Goal: Task Accomplishment & Management: Complete application form

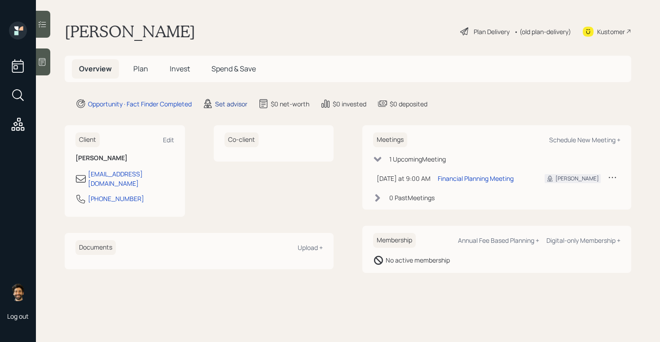
click at [234, 103] on div "Set advisor" at bounding box center [231, 103] width 32 height 9
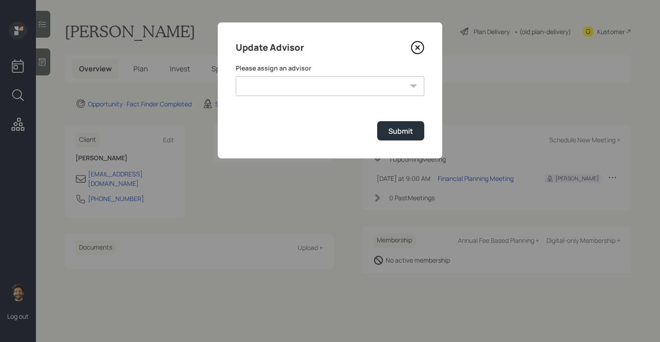
click at [285, 80] on select "James DiStasi Robby Grisanti Jonah Coleman Tyler End Treva Nostdahl Eric Schwar…" at bounding box center [330, 86] width 188 height 20
select select "f14b762f-c7c2-4b89-9227-8fa891345eea"
click at [236, 76] on select "James DiStasi Robby Grisanti Jonah Coleman Tyler End Treva Nostdahl Eric Schwar…" at bounding box center [330, 86] width 188 height 20
click at [391, 139] on button "Submit" at bounding box center [400, 130] width 47 height 19
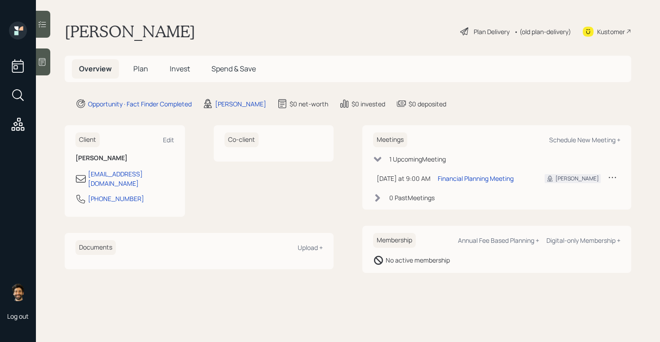
click at [46, 61] on icon at bounding box center [42, 61] width 9 height 9
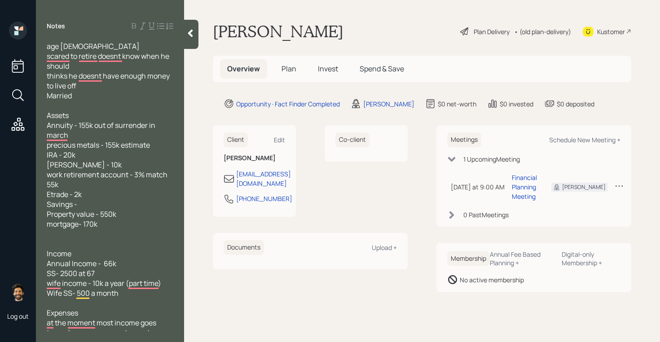
click at [287, 65] on span "Plan" at bounding box center [288, 69] width 15 height 10
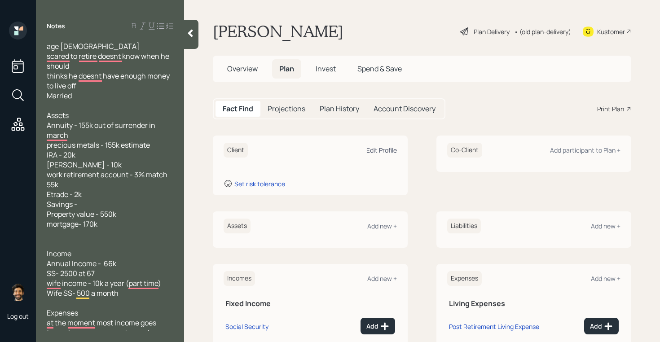
click at [378, 149] on div "Edit Profile" at bounding box center [381, 150] width 31 height 9
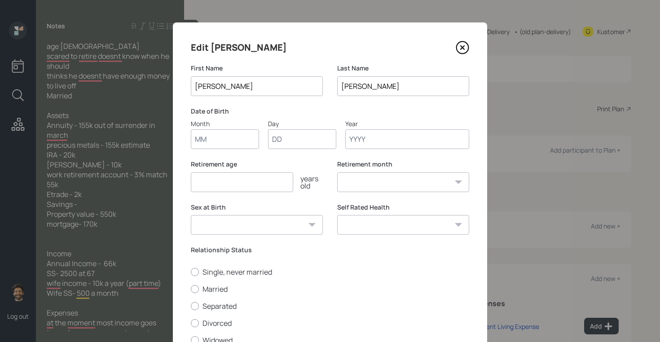
click at [231, 138] on input "Month" at bounding box center [225, 139] width 68 height 20
type input "01"
type input "1950"
select select "1"
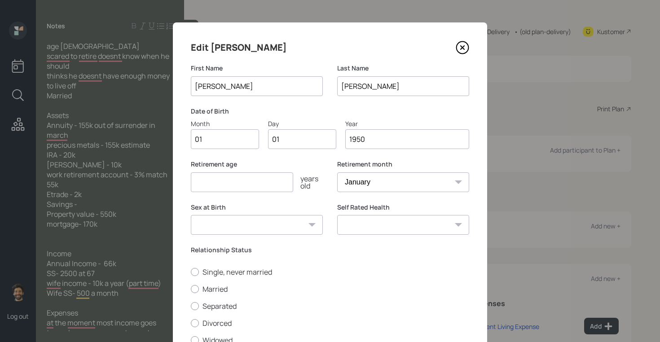
type input "1950"
click at [214, 186] on input "number" at bounding box center [242, 182] width 102 height 20
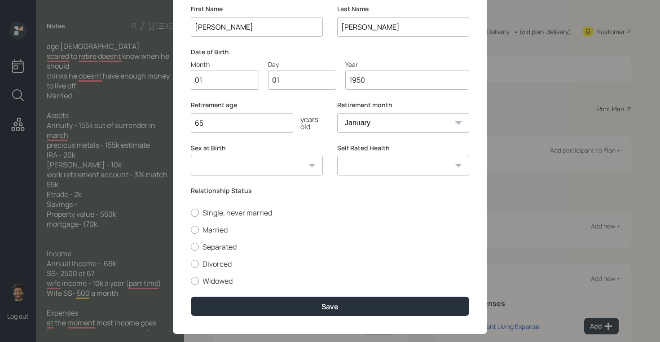
scroll to position [74, 0]
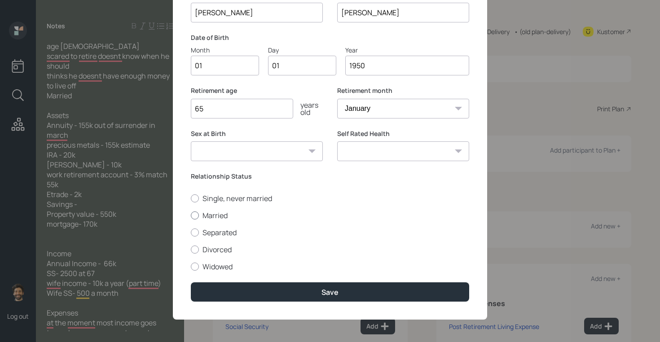
type input "65"
click at [197, 218] on div at bounding box center [195, 215] width 8 height 8
click at [191, 215] on input "Married" at bounding box center [190, 215] width 0 height 0
radio input "true"
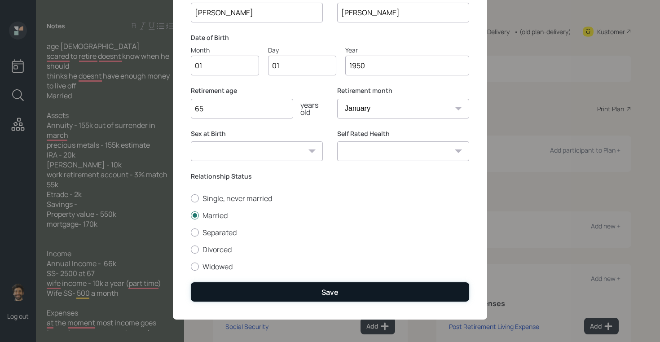
click at [213, 283] on button "Save" at bounding box center [330, 291] width 278 height 19
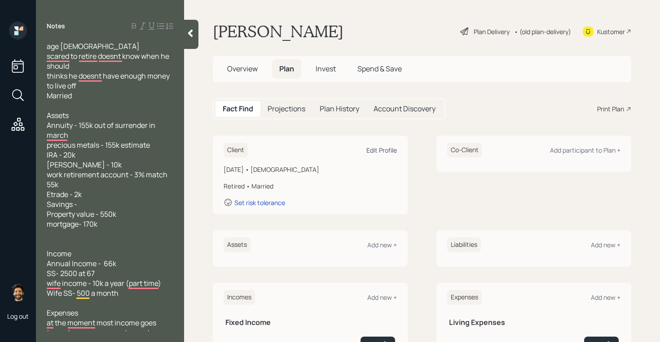
click at [390, 149] on div "Edit Profile" at bounding box center [381, 150] width 31 height 9
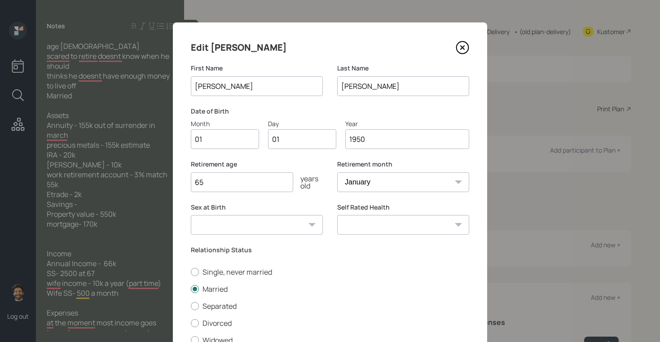
click at [380, 136] on input "1950" at bounding box center [407, 139] width 124 height 20
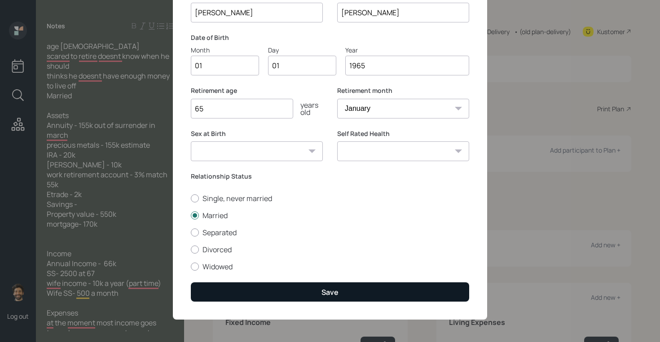
type input "1965"
click at [234, 285] on button "Save" at bounding box center [330, 291] width 278 height 19
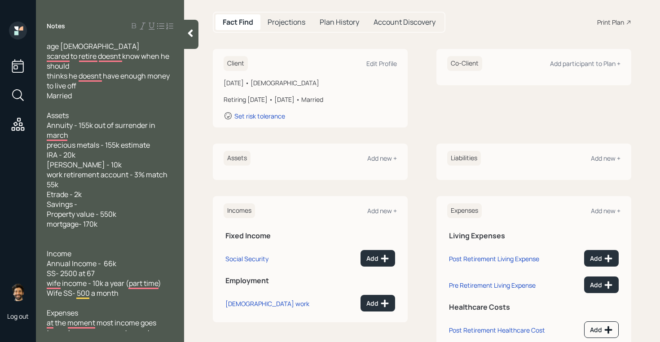
scroll to position [108, 0]
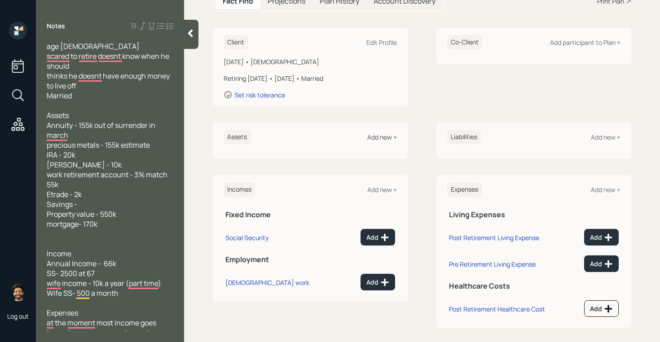
click at [385, 136] on div "Add new +" at bounding box center [382, 137] width 30 height 9
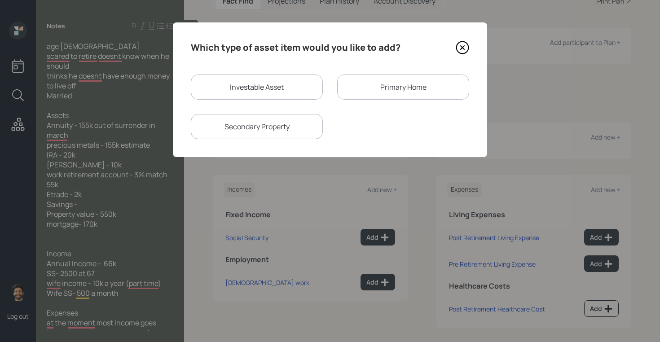
click at [269, 89] on div "Investable Asset" at bounding box center [257, 86] width 132 height 25
select select "taxable"
select select "balanced"
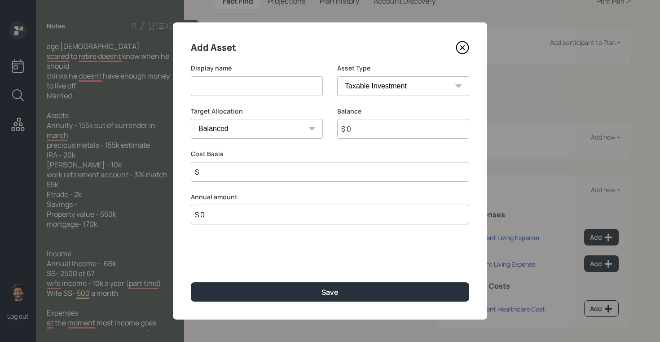
click at [218, 91] on input at bounding box center [257, 86] width 132 height 20
type input "Annuity"
click at [360, 127] on input "$ 0" at bounding box center [403, 129] width 132 height 20
type input "$ 155,000"
click at [240, 170] on input "$" at bounding box center [330, 172] width 278 height 20
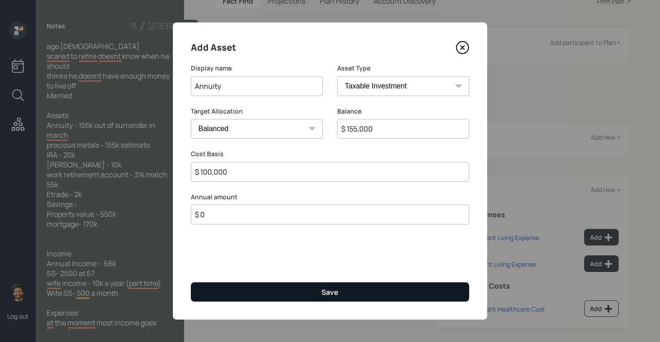
type input "$ 100,000"
click at [216, 292] on button "Save" at bounding box center [330, 291] width 278 height 19
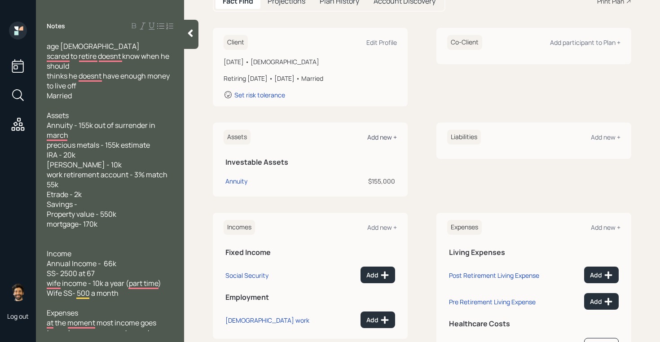
click at [379, 136] on div "Add new +" at bounding box center [382, 137] width 30 height 9
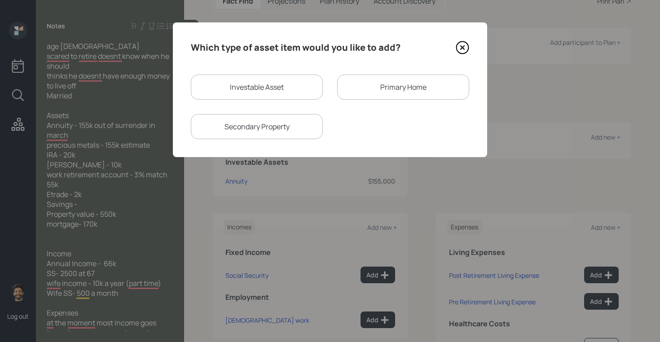
click at [262, 80] on div "Investable Asset" at bounding box center [257, 86] width 132 height 25
select select "taxable"
select select "balanced"
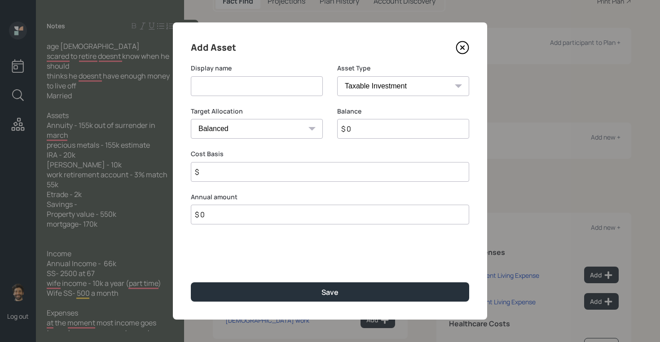
click at [226, 88] on input at bounding box center [257, 86] width 132 height 20
type input "Previous Metals"
click at [370, 125] on input "$ 0" at bounding box center [403, 129] width 132 height 20
type input "$ 155,000"
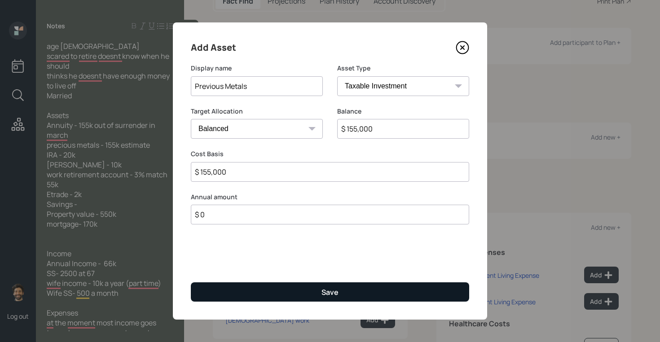
type input "$ 155,000"
click at [319, 295] on button "Save" at bounding box center [330, 291] width 278 height 19
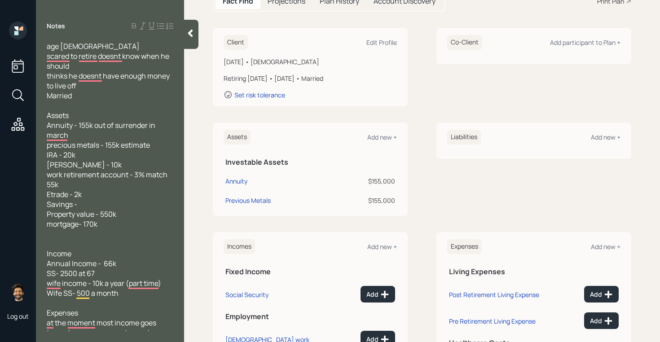
click at [382, 132] on div "Assets Add new +" at bounding box center [309, 137] width 173 height 15
click at [385, 133] on div "Add new +" at bounding box center [382, 137] width 30 height 9
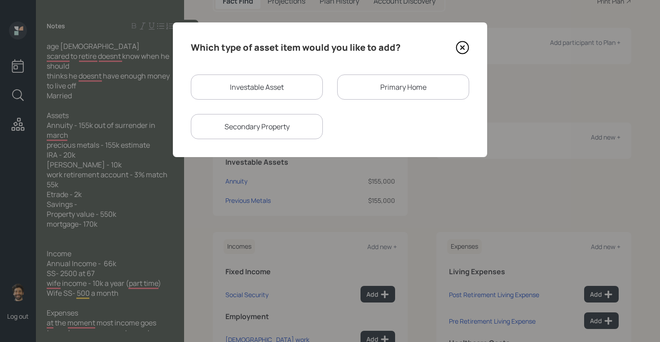
click at [251, 86] on div "Investable Asset" at bounding box center [257, 86] width 132 height 25
select select "taxable"
select select "balanced"
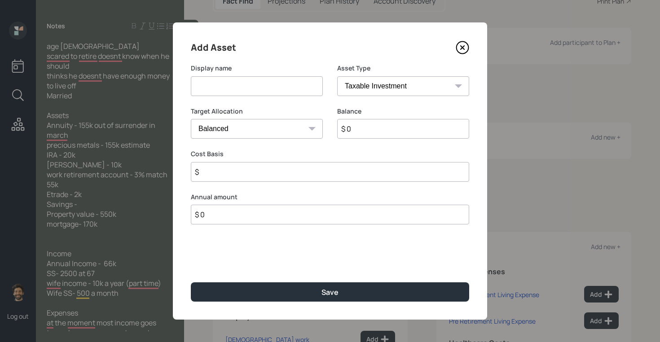
click at [193, 85] on input at bounding box center [257, 86] width 132 height 20
type input "IRA"
click at [356, 131] on input "$ 0" at bounding box center [403, 129] width 132 height 20
type input "$ 20,000"
click at [363, 91] on select "SEP IRA IRA Roth IRA 401(k) Roth 401(k) 403(b) Roth 403(b) 457(b) Roth 457(b) H…" at bounding box center [403, 86] width 132 height 20
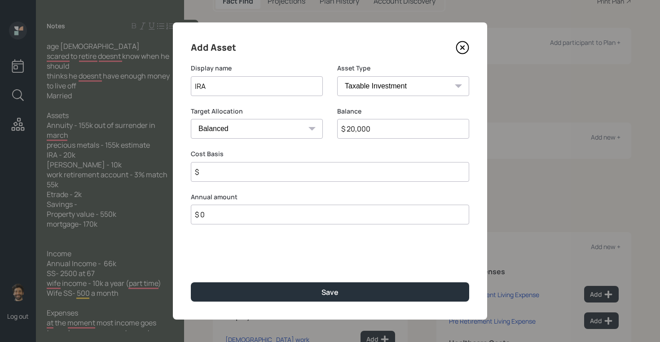
select select "ira"
click at [337, 76] on select "SEP IRA IRA Roth IRA 401(k) Roth 401(k) 403(b) Roth 403(b) 457(b) Roth 457(b) H…" at bounding box center [403, 86] width 132 height 20
click at [232, 167] on input "$" at bounding box center [330, 172] width 278 height 20
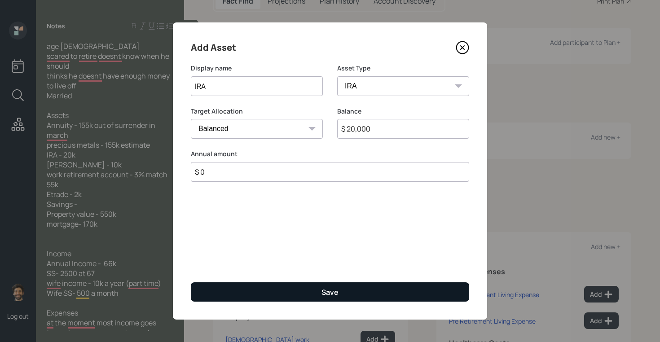
type input "$ 0"
click at [218, 297] on button "Save" at bounding box center [330, 291] width 278 height 19
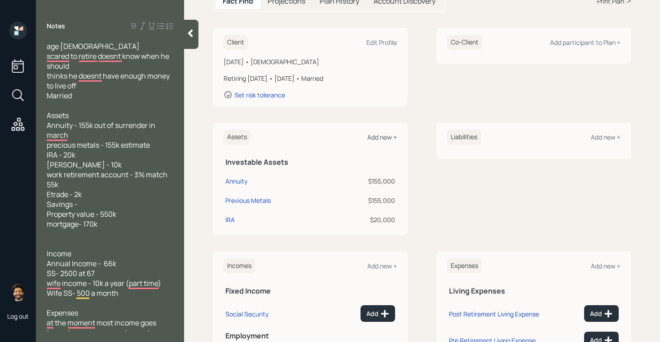
click at [377, 139] on div "Add new +" at bounding box center [382, 137] width 30 height 9
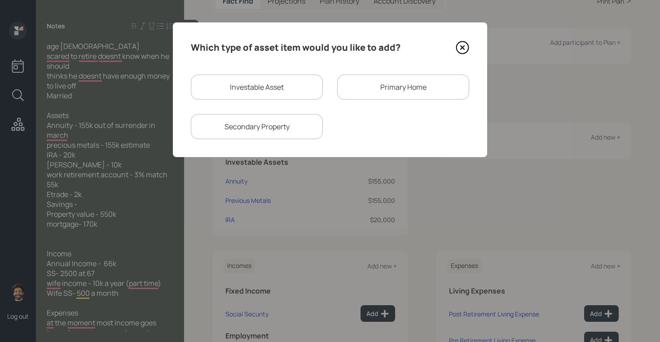
click at [265, 88] on div "Investable Asset" at bounding box center [257, 86] width 132 height 25
select select "taxable"
select select "balanced"
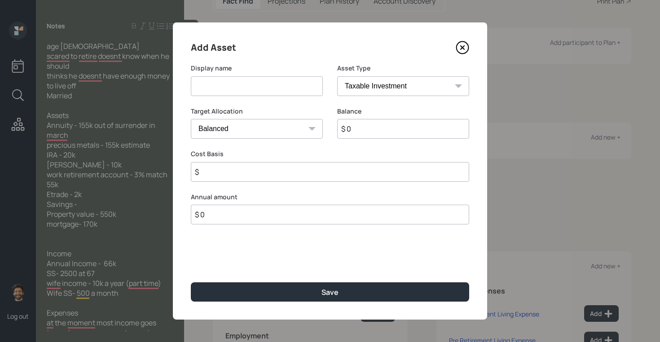
click at [236, 96] on div "Display name" at bounding box center [257, 85] width 132 height 43
click at [226, 87] on input at bounding box center [257, 86] width 132 height 20
type input "Roth IRA"
click at [376, 135] on input "$ 0" at bounding box center [403, 129] width 132 height 20
type input "$ 10,000"
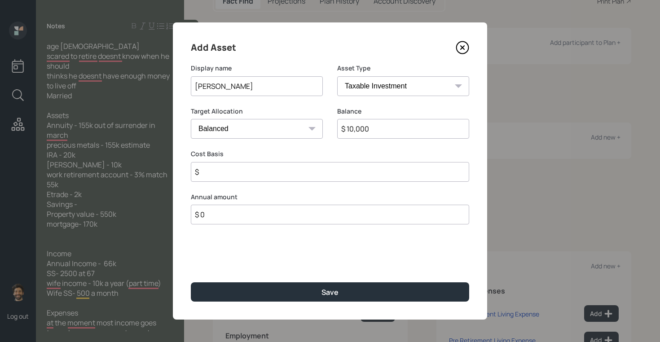
click at [364, 85] on select "SEP IRA IRA Roth IRA 401(k) Roth 401(k) 403(b) Roth 403(b) 457(b) Roth 457(b) H…" at bounding box center [403, 86] width 132 height 20
select select "roth_ira"
click at [337, 76] on select "SEP IRA IRA Roth IRA 401(k) Roth 401(k) 403(b) Roth 403(b) 457(b) Roth 457(b) H…" at bounding box center [403, 86] width 132 height 20
click at [243, 168] on input "$" at bounding box center [330, 172] width 278 height 20
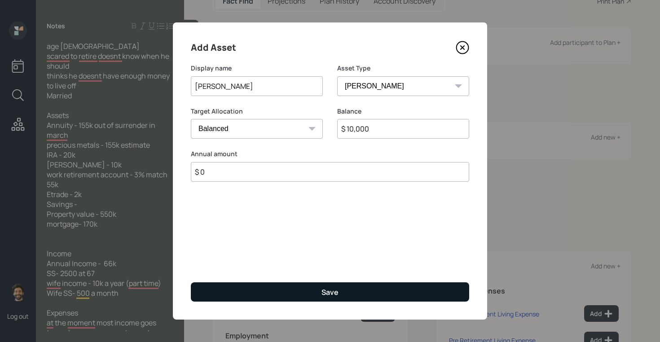
type input "$ 0"
click at [235, 286] on button "Save" at bounding box center [330, 291] width 278 height 19
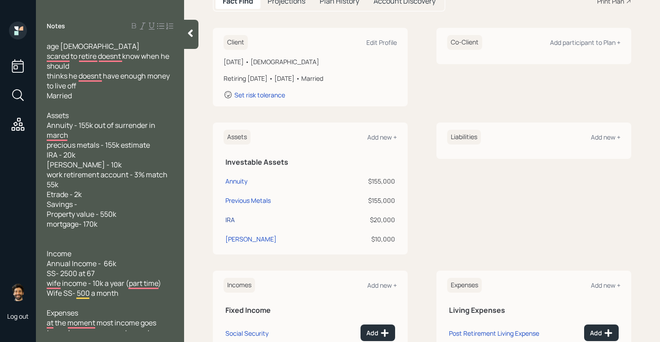
click at [234, 218] on div "IRA" at bounding box center [229, 219] width 9 height 9
select select "ira"
select select "balanced"
click at [385, 137] on div "Add new +" at bounding box center [382, 137] width 30 height 9
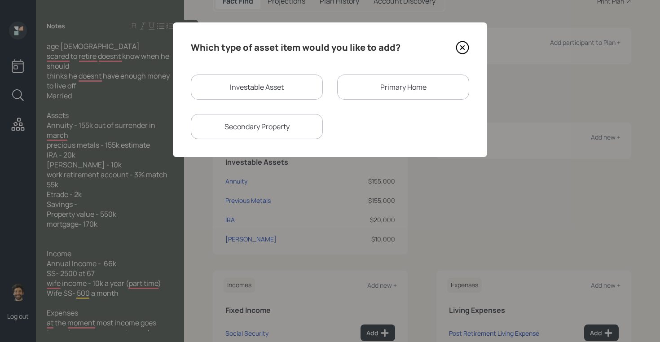
click at [277, 91] on div "Investable Asset" at bounding box center [257, 86] width 132 height 25
select select "taxable"
select select "balanced"
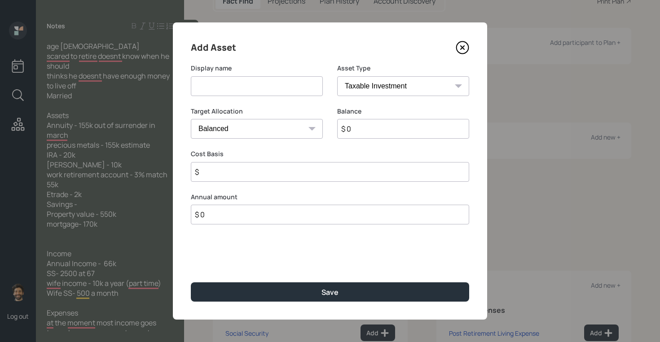
click at [241, 88] on input at bounding box center [257, 86] width 132 height 20
type input "Current 401k"
click at [366, 134] on input "$ 0" at bounding box center [403, 129] width 132 height 20
type input "$ 55,000"
click at [361, 90] on select "SEP IRA IRA Roth IRA 401(k) Roth 401(k) 403(b) Roth 403(b) 457(b) Roth 457(b) H…" at bounding box center [403, 86] width 132 height 20
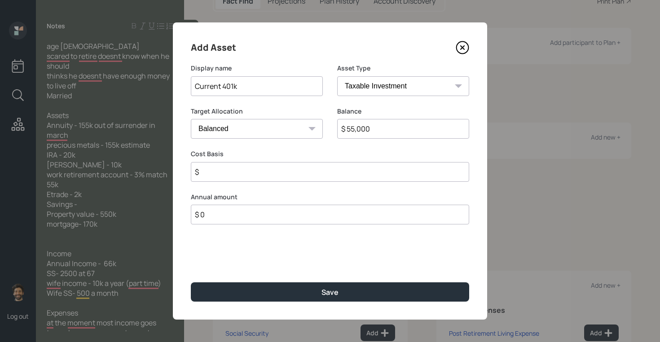
select select "company_sponsored"
click at [337, 76] on select "SEP IRA IRA Roth IRA 401(k) Roth 401(k) 403(b) Roth 403(b) 457(b) Roth 457(b) H…" at bounding box center [403, 86] width 132 height 20
click at [215, 173] on input "number" at bounding box center [250, 172] width 118 height 20
type input "3"
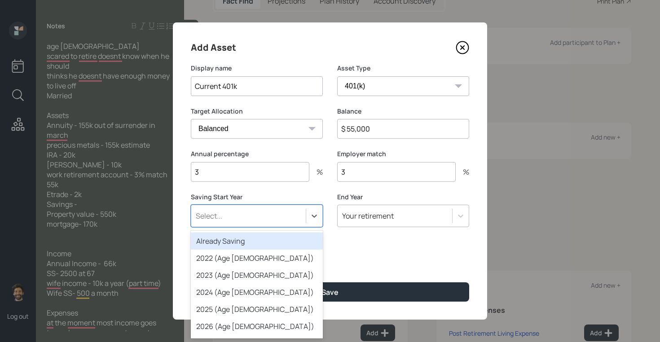
click at [251, 221] on div "Select..." at bounding box center [248, 215] width 114 height 15
click at [233, 237] on div "Already Saving" at bounding box center [257, 240] width 132 height 17
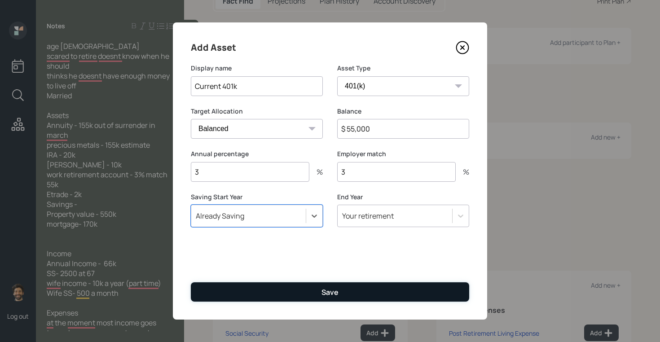
click at [226, 296] on button "Save" at bounding box center [330, 291] width 278 height 19
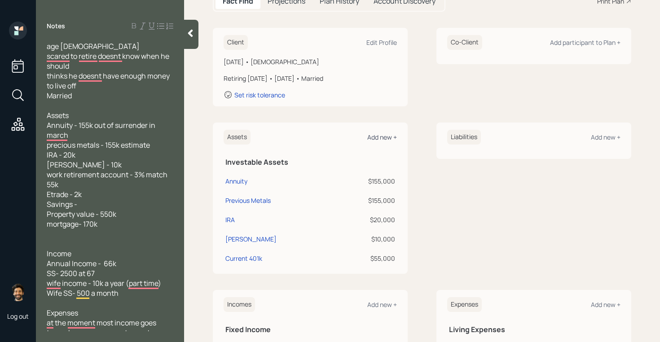
click at [380, 136] on div "Add new +" at bounding box center [382, 137] width 30 height 9
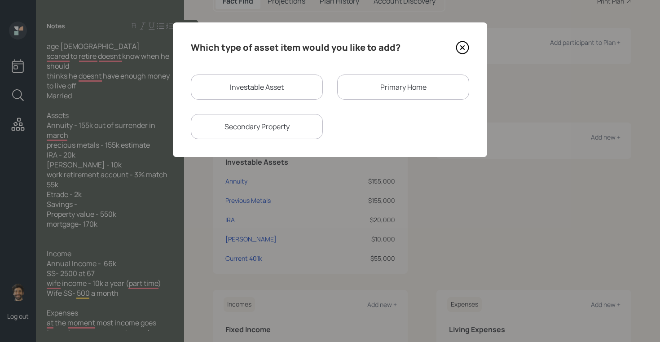
click at [277, 85] on div "Investable Asset" at bounding box center [257, 86] width 132 height 25
select select "taxable"
select select "balanced"
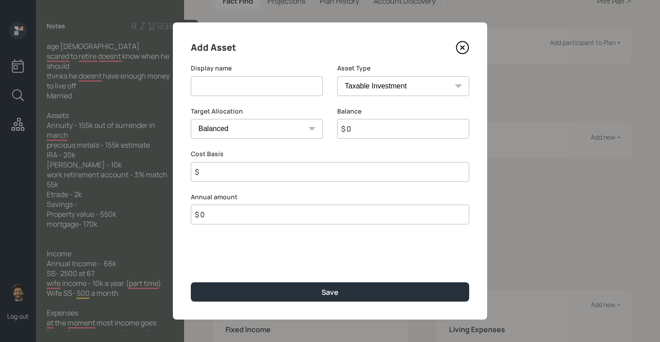
click at [238, 90] on input at bounding box center [257, 86] width 132 height 20
type input "ETrade NQ"
click at [373, 133] on input "$ 0" at bounding box center [403, 129] width 132 height 20
type input "$ 2,000"
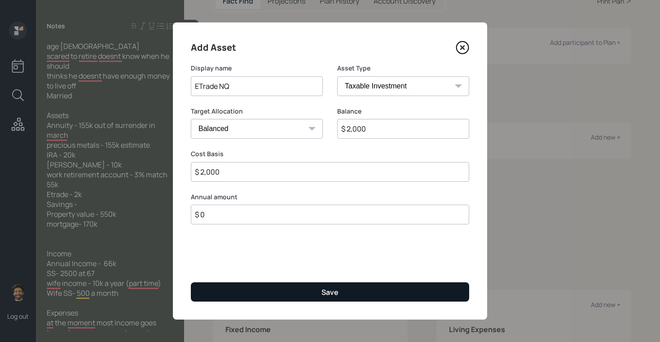
type input "$ 2,000"
click at [293, 295] on button "Save" at bounding box center [330, 291] width 278 height 19
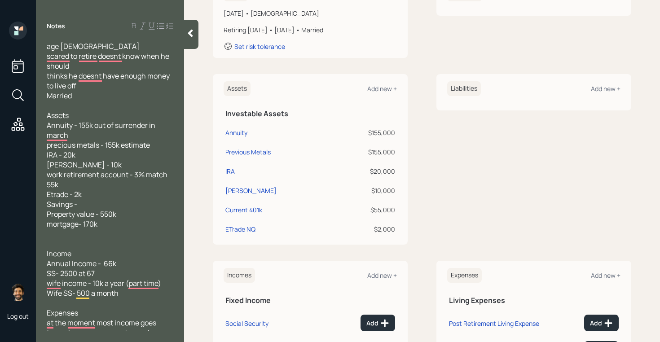
scroll to position [149, 0]
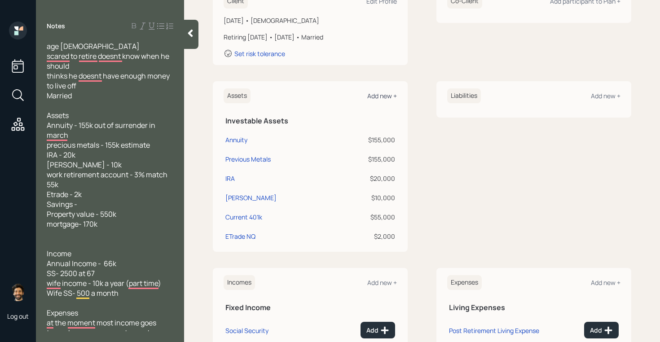
click at [378, 98] on div "Add new +" at bounding box center [382, 96] width 30 height 9
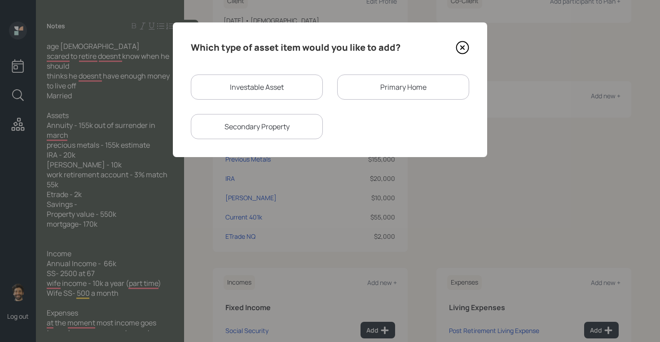
click at [359, 92] on div "Primary Home" at bounding box center [403, 86] width 132 height 25
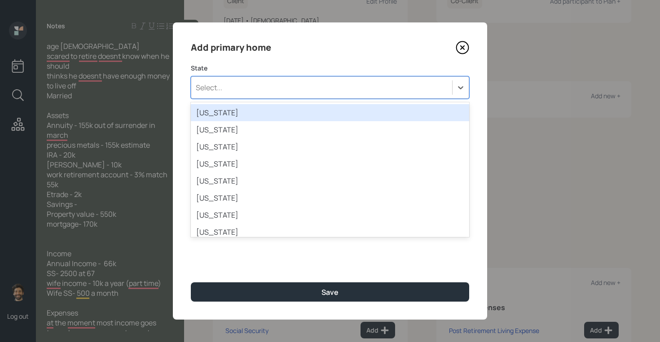
click at [225, 87] on div "Select..." at bounding box center [321, 87] width 261 height 15
type input "c"
click at [214, 111] on div "California" at bounding box center [330, 112] width 278 height 17
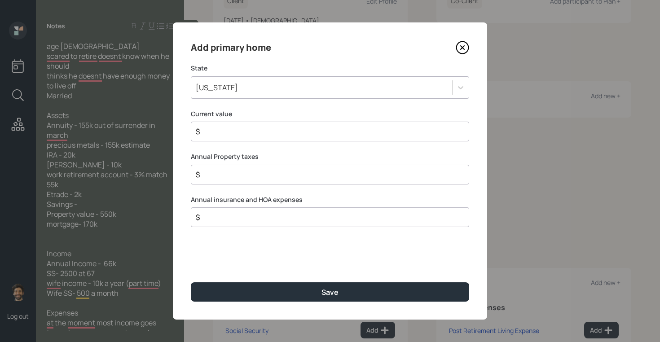
click at [212, 137] on div "$" at bounding box center [330, 132] width 278 height 20
click at [214, 129] on input "$" at bounding box center [326, 131] width 263 height 11
type input "$ 550,000"
type input "$ 1"
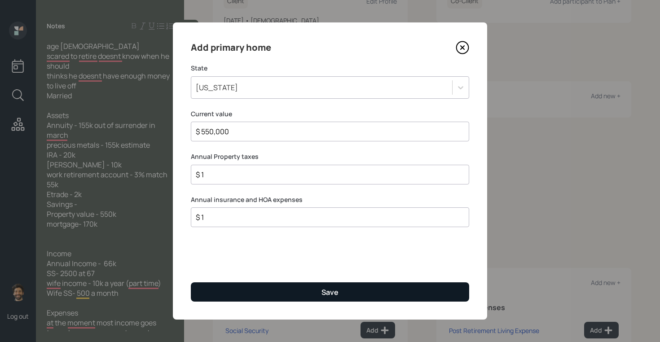
type input "$ 1"
click at [205, 296] on button "Save" at bounding box center [330, 291] width 278 height 19
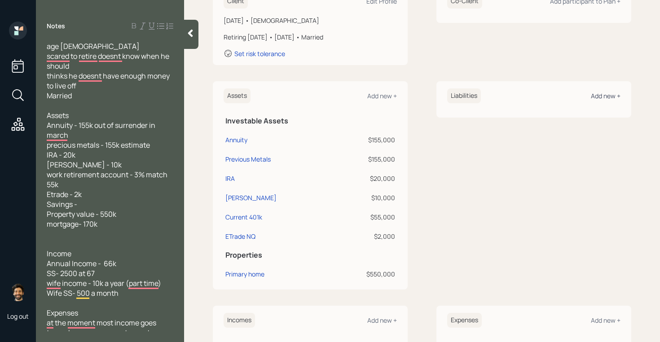
click at [597, 95] on div "Add new +" at bounding box center [605, 96] width 30 height 9
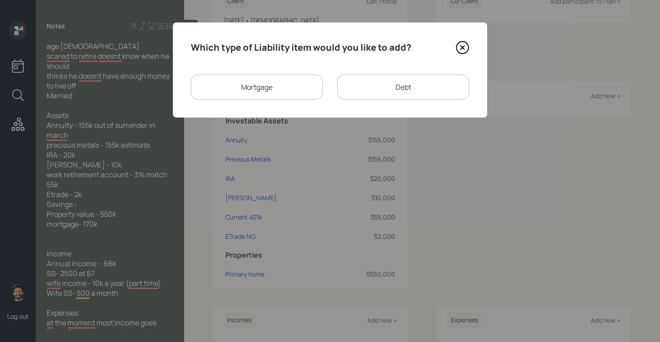
click at [302, 90] on div "Mortgage" at bounding box center [257, 86] width 132 height 25
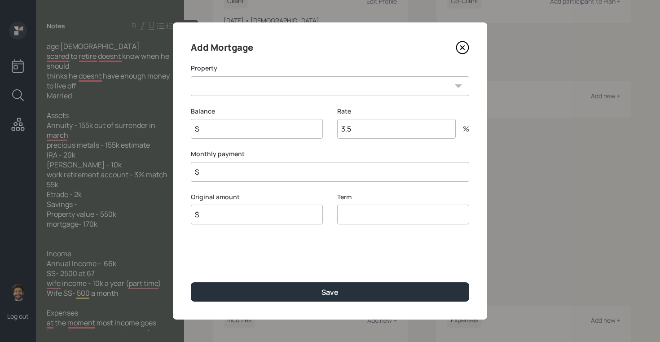
click at [234, 92] on select "CA Primary home" at bounding box center [330, 86] width 278 height 20
select select "2c5de83e-2208-4d42-8541-94cf2594c9be"
click at [191, 76] on select "CA Primary home" at bounding box center [330, 86] width 278 height 20
click at [220, 132] on input "$" at bounding box center [257, 129] width 132 height 20
type input "$ 170,000"
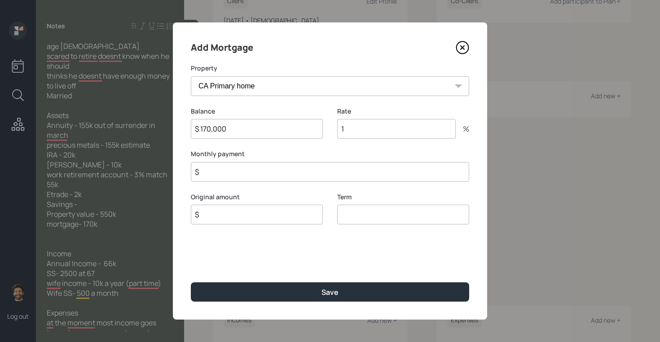
type input "1"
type input "$ 1"
type input "$ 170,000"
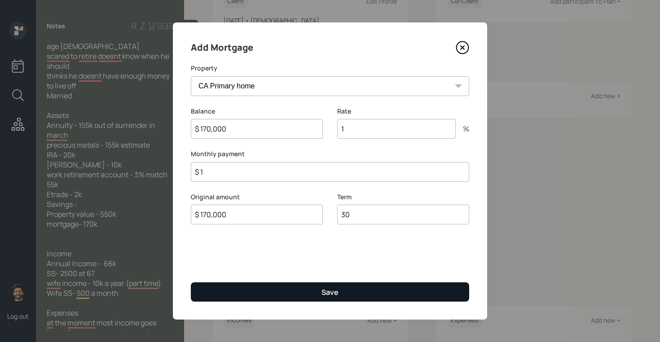
type input "30"
click at [205, 292] on button "Save" at bounding box center [330, 291] width 278 height 19
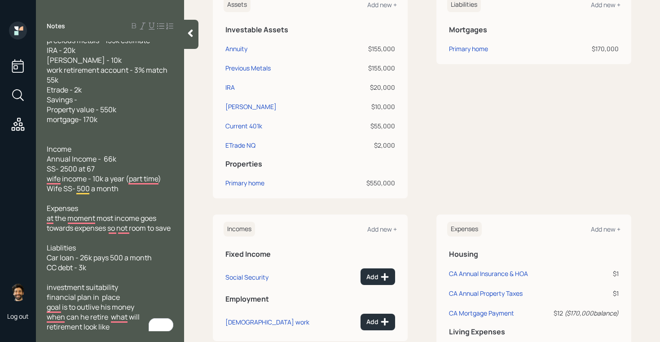
scroll to position [253, 0]
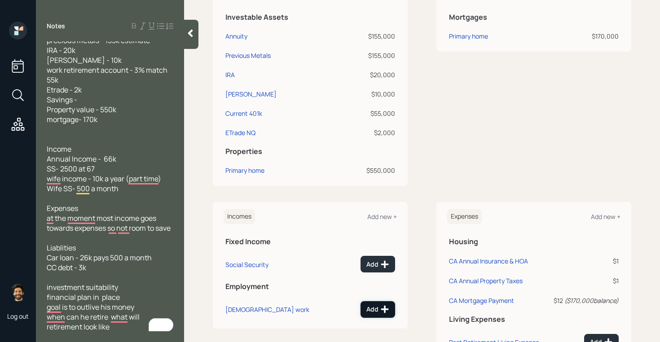
click at [373, 306] on div "Add" at bounding box center [377, 309] width 23 height 9
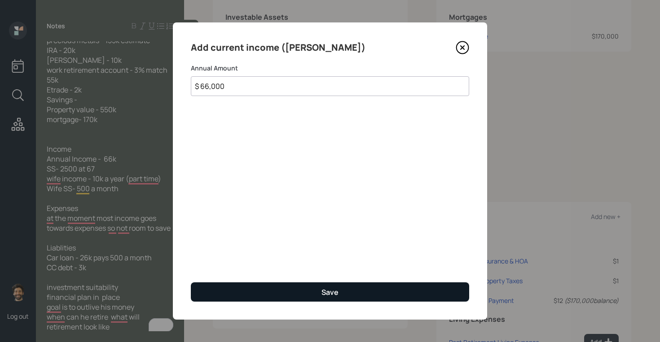
type input "$ 66,000"
click at [243, 289] on button "Save" at bounding box center [330, 291] width 278 height 19
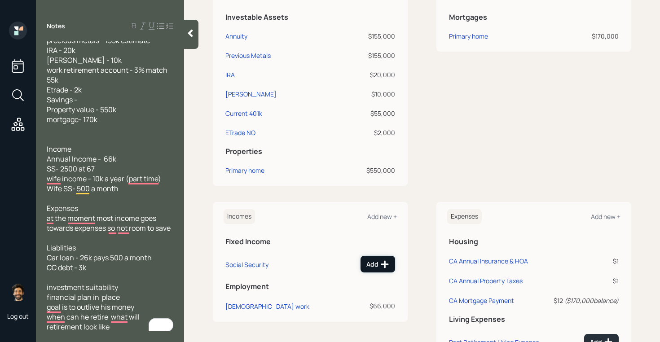
click at [371, 262] on div "Add" at bounding box center [377, 264] width 23 height 9
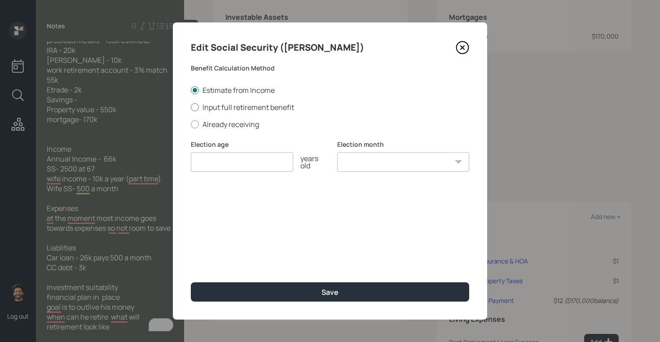
click at [236, 107] on label "Input full retirement benefit" at bounding box center [330, 107] width 278 height 10
click at [191, 107] on input "Input full retirement benefit" at bounding box center [190, 107] width 0 height 0
radio input "true"
click at [220, 202] on input "$" at bounding box center [330, 205] width 278 height 20
type input "$ 2,500"
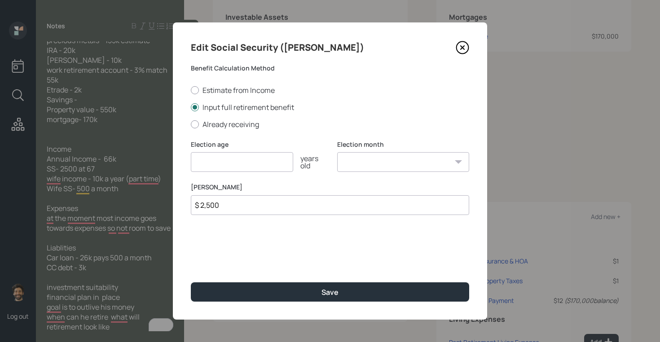
click at [208, 163] on input "number" at bounding box center [242, 162] width 102 height 20
type input "66"
click at [356, 161] on select "January February March April May June July August September October November De…" at bounding box center [403, 162] width 132 height 20
select select "12"
click at [337, 152] on select "January February March April May June July August September October November De…" at bounding box center [403, 162] width 132 height 20
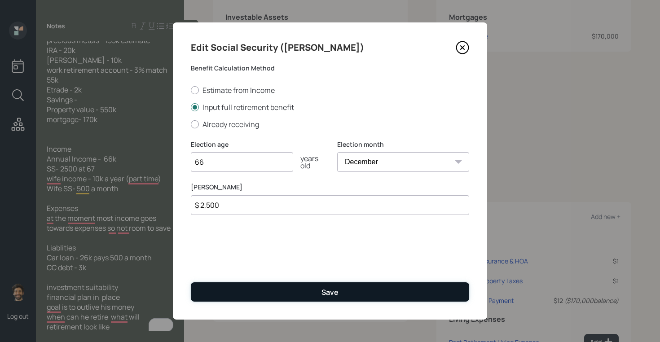
click at [282, 287] on button "Save" at bounding box center [330, 291] width 278 height 19
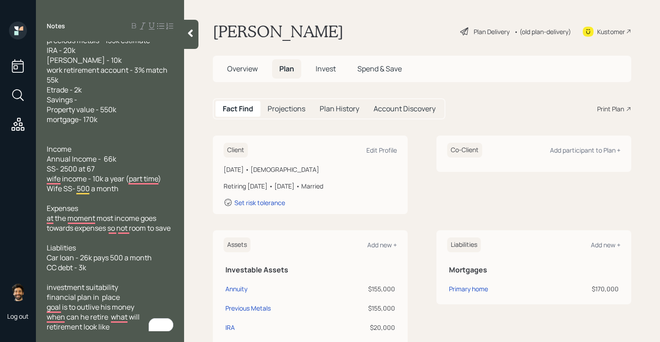
click at [293, 106] on h5 "Projections" at bounding box center [286, 109] width 38 height 9
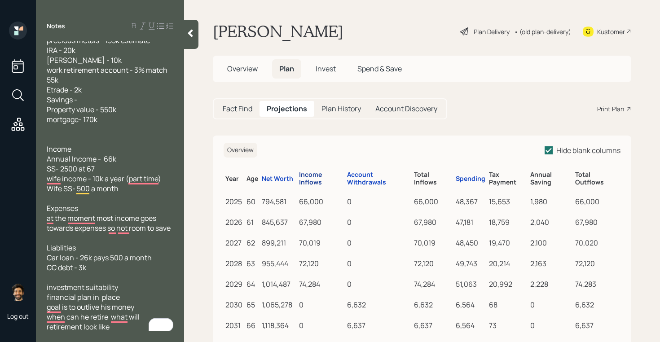
click at [318, 184] on div "Income Inflows" at bounding box center [321, 178] width 44 height 15
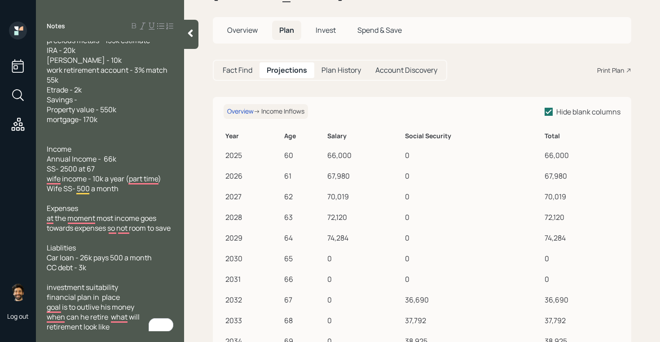
scroll to position [37, 0]
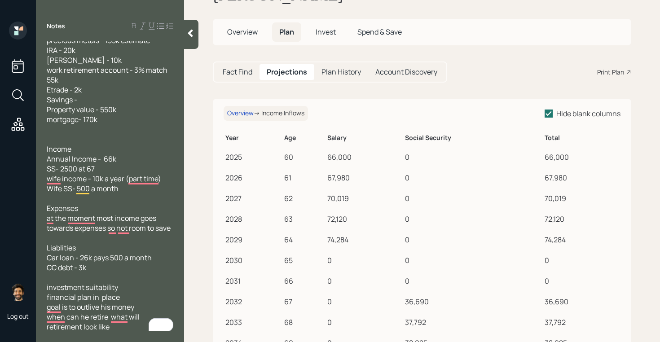
click at [236, 69] on h5 "Fact Find" at bounding box center [238, 72] width 30 height 9
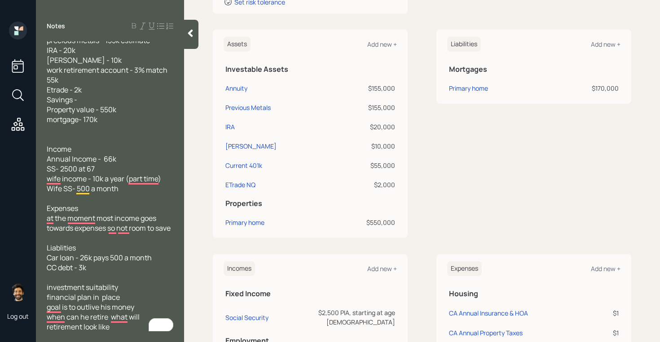
scroll to position [365, 0]
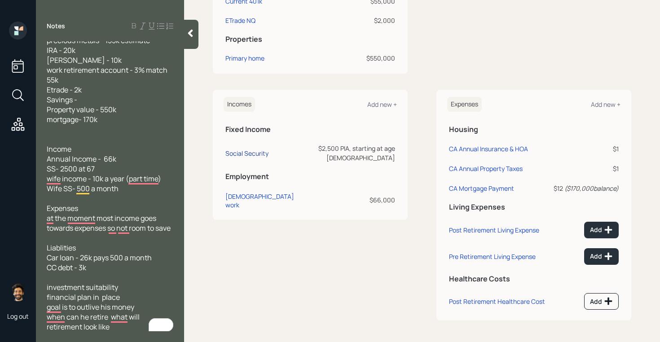
click at [248, 151] on div "Social Security" at bounding box center [246, 153] width 43 height 9
select select "12"
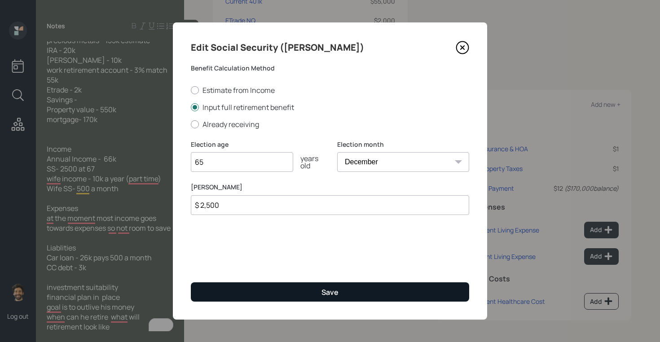
type input "65"
click at [213, 292] on button "Save" at bounding box center [330, 291] width 278 height 19
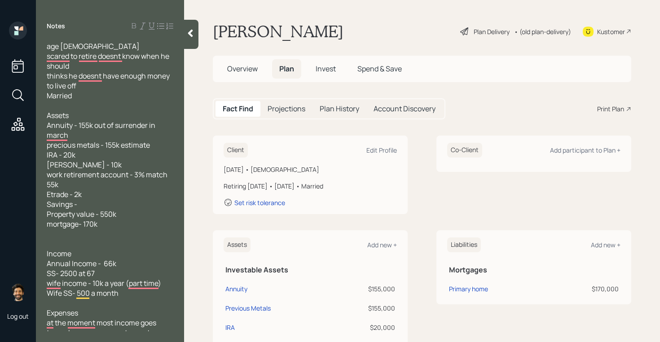
click at [277, 109] on h5 "Projections" at bounding box center [286, 109] width 38 height 9
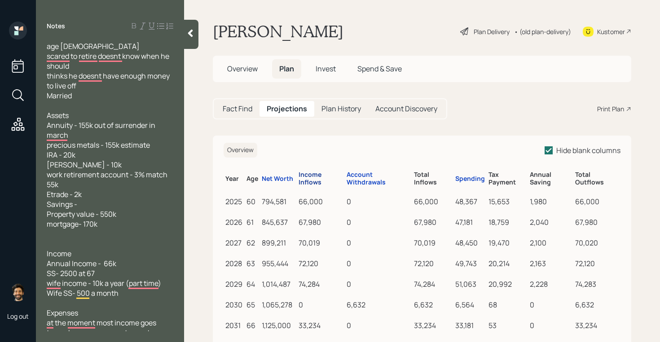
click at [310, 180] on div "Income Inflows" at bounding box center [320, 178] width 44 height 15
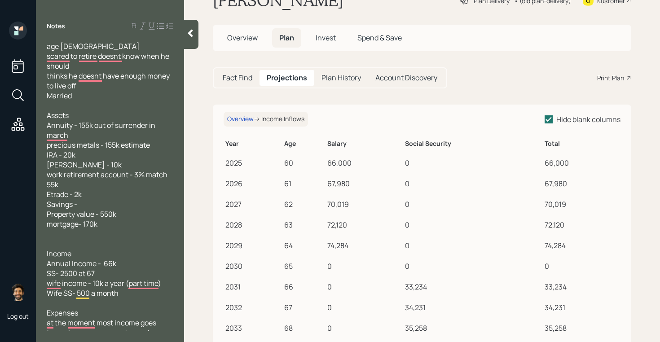
click at [236, 76] on h5 "Fact Find" at bounding box center [238, 78] width 30 height 9
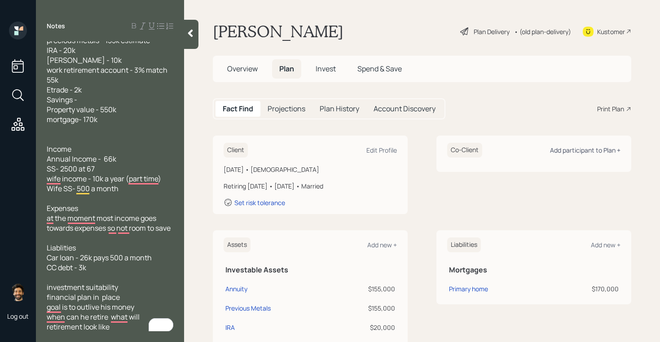
click at [580, 153] on div "Add participant to Plan +" at bounding box center [585, 150] width 70 height 9
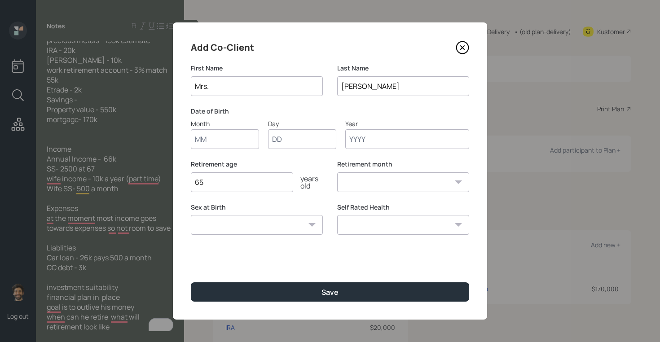
type input "Mrs."
click at [212, 135] on input "Month" at bounding box center [225, 139] width 68 height 20
type input "01"
type input "1965"
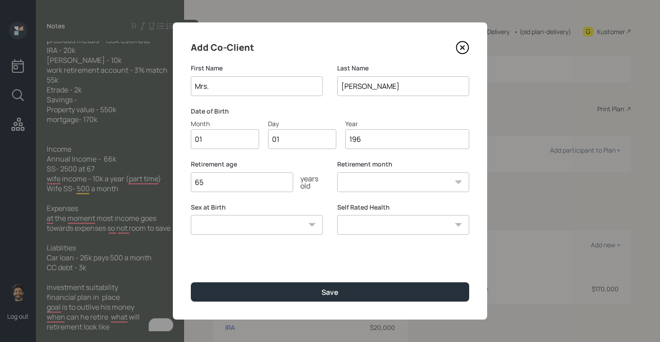
select select "1"
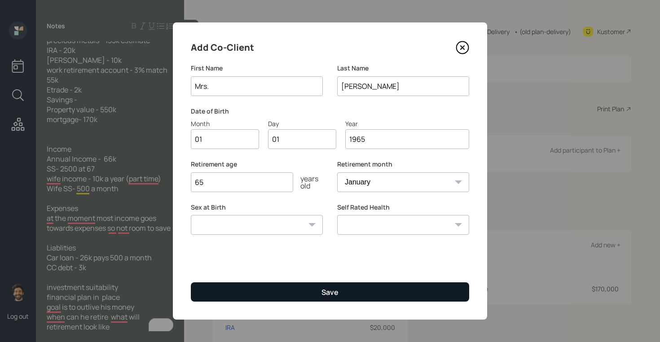
type input "1965"
click at [213, 296] on button "Save" at bounding box center [330, 291] width 278 height 19
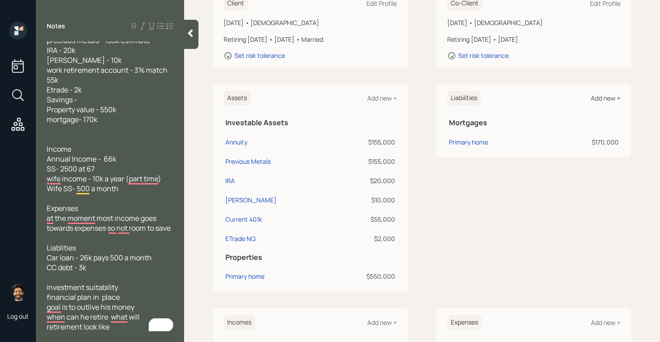
click at [599, 94] on div "Add new +" at bounding box center [605, 98] width 30 height 9
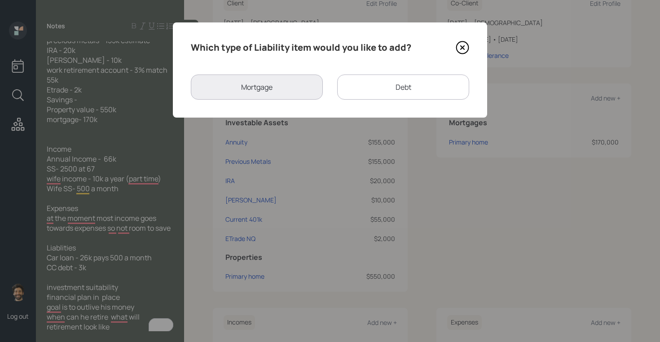
click at [348, 83] on div "Debt" at bounding box center [403, 86] width 132 height 25
select select "credit_card"
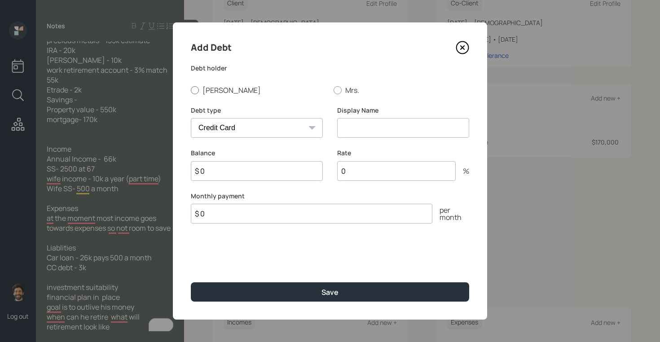
click at [213, 94] on label "Lee" at bounding box center [258, 90] width 135 height 10
click at [191, 90] on input "Lee" at bounding box center [190, 90] width 0 height 0
radio input "true"
click at [216, 131] on select "Car Credit Card Medical Student Other" at bounding box center [257, 128] width 132 height 20
select select "car"
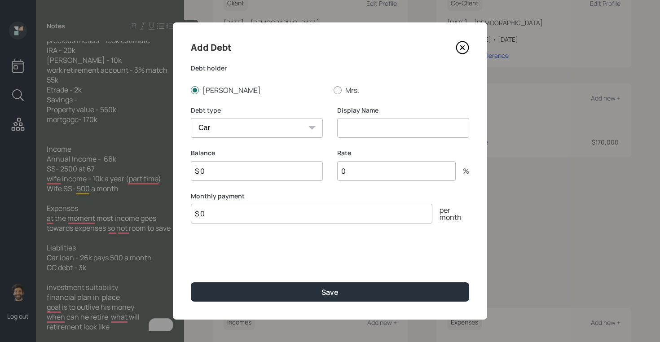
click at [191, 118] on select "Car Credit Card Medical Student Other" at bounding box center [257, 128] width 132 height 20
click at [381, 123] on input at bounding box center [403, 128] width 132 height 20
type input "Car Loan"
click at [267, 173] on input "$ 0" at bounding box center [257, 171] width 132 height 20
type input "$ 26,000"
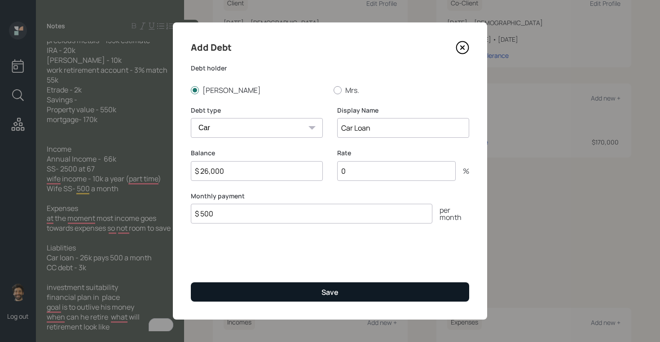
type input "$ 500"
click at [231, 287] on button "Save" at bounding box center [330, 291] width 278 height 19
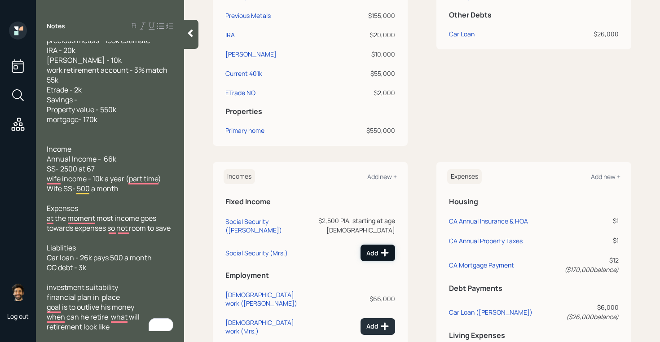
click at [371, 248] on div "Add" at bounding box center [377, 252] width 23 height 9
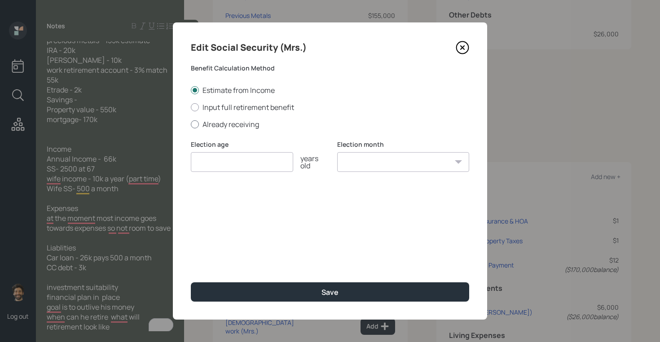
click at [218, 123] on label "Already receiving" at bounding box center [330, 124] width 278 height 10
click at [191, 124] on input "Already receiving" at bounding box center [190, 124] width 0 height 0
radio input "true"
click at [215, 199] on input "$" at bounding box center [330, 205] width 278 height 20
type input "$ 500"
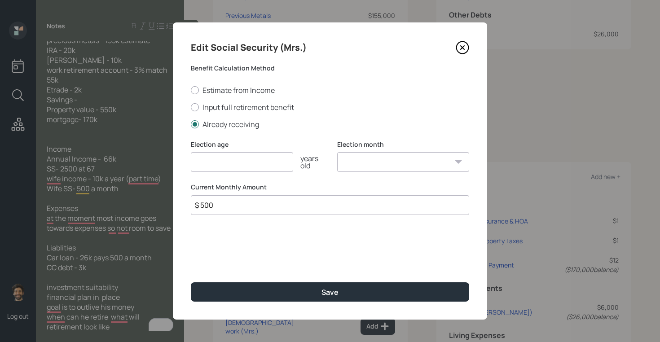
click at [216, 164] on input "number" at bounding box center [242, 162] width 102 height 20
type input "5"
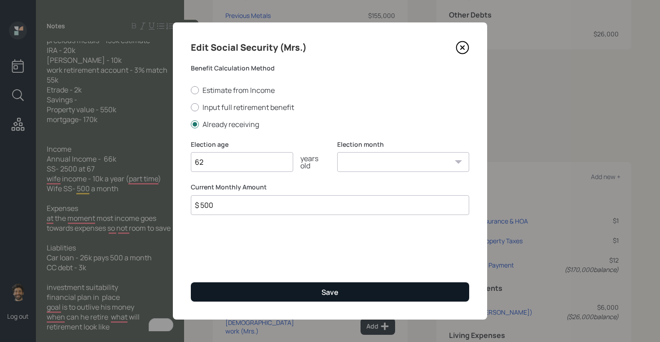
type input "62"
click at [233, 292] on button "Save" at bounding box center [330, 291] width 278 height 19
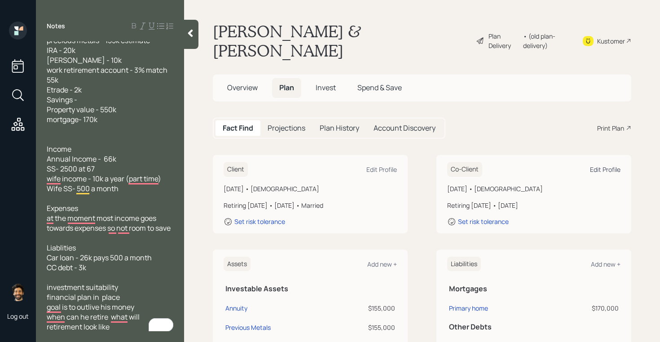
click at [597, 165] on div "Edit Profile" at bounding box center [605, 169] width 31 height 9
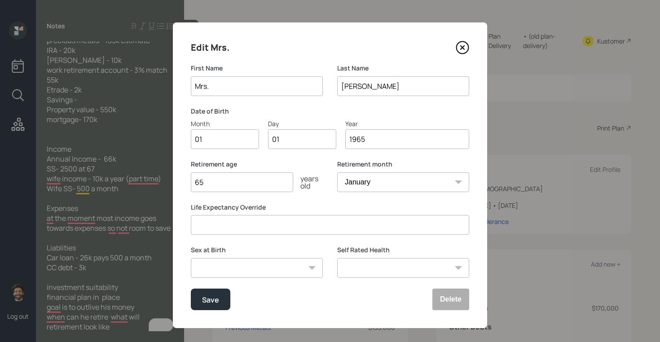
click at [369, 140] on input "1965" at bounding box center [407, 139] width 124 height 20
type input "1960"
click at [208, 297] on div "Save" at bounding box center [210, 299] width 17 height 12
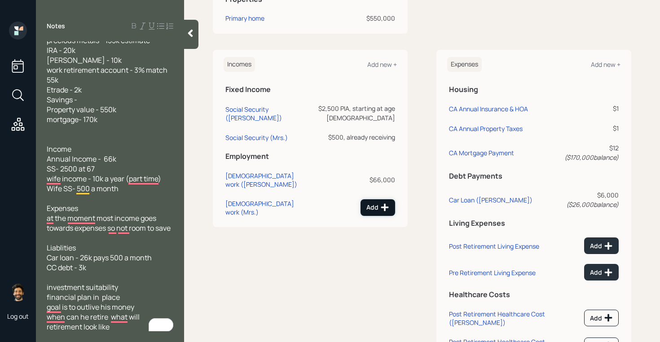
click at [377, 203] on div "Add" at bounding box center [377, 207] width 23 height 9
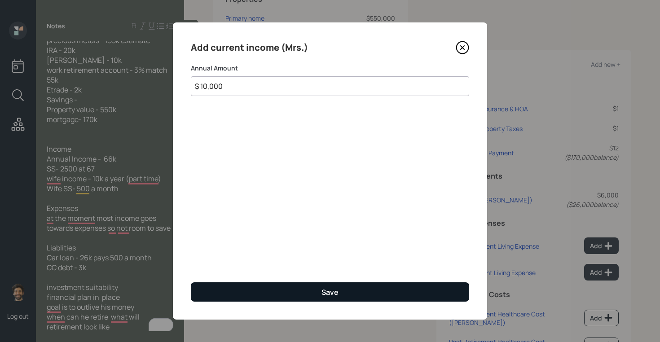
type input "$ 10,000"
click at [223, 285] on button "Save" at bounding box center [330, 291] width 278 height 19
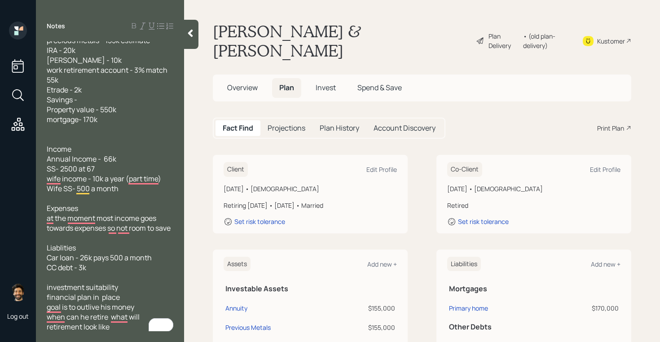
click at [192, 36] on icon at bounding box center [190, 34] width 5 height 8
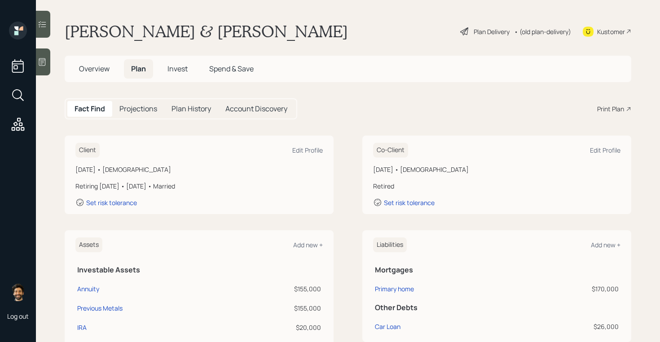
click at [44, 61] on icon at bounding box center [42, 61] width 9 height 9
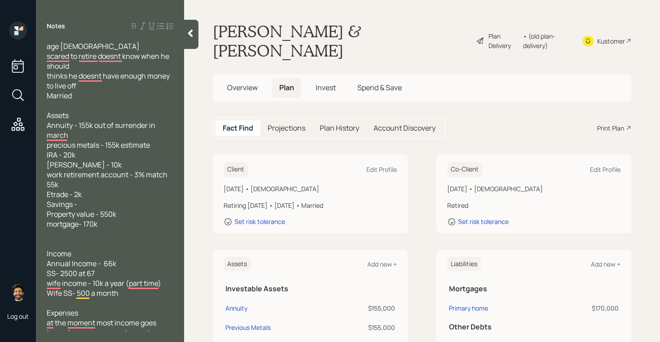
click at [186, 38] on div at bounding box center [191, 34] width 14 height 29
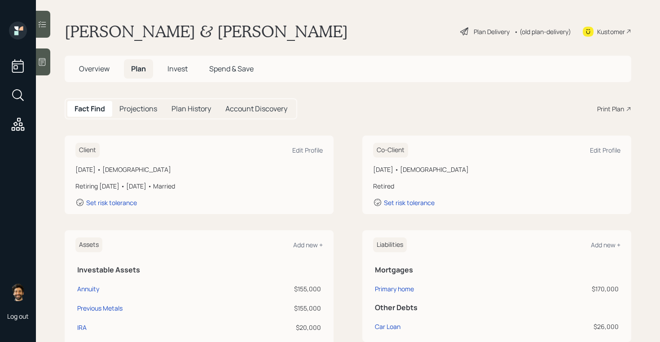
click at [118, 27] on h1 "Lee & Mrs. Cowin" at bounding box center [206, 32] width 283 height 20
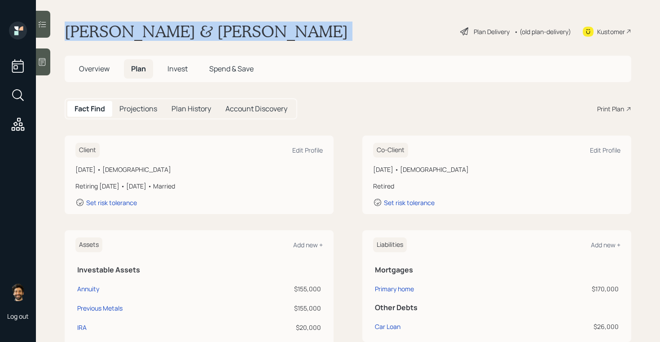
click at [118, 27] on h1 "Lee & Mrs. Cowin" at bounding box center [206, 32] width 283 height 20
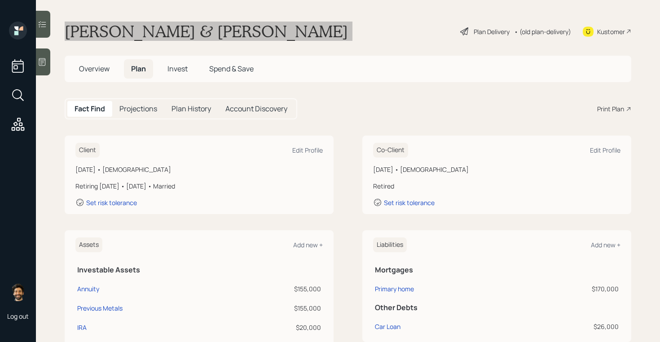
scroll to position [26, 0]
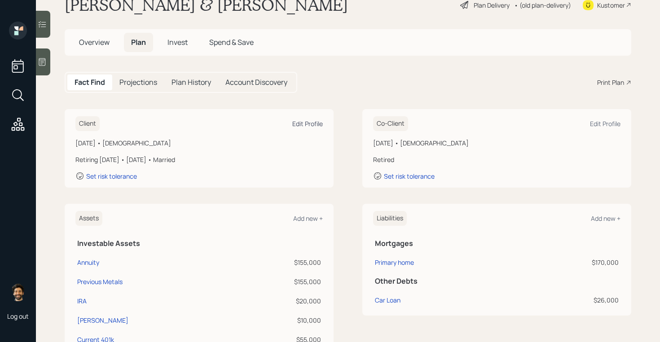
click at [300, 124] on div "Edit Profile" at bounding box center [307, 123] width 31 height 9
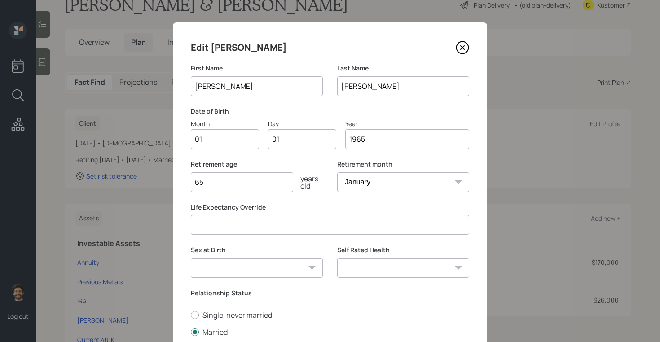
click at [221, 141] on input "01" at bounding box center [225, 139] width 68 height 20
click at [220, 142] on input "01" at bounding box center [225, 139] width 68 height 20
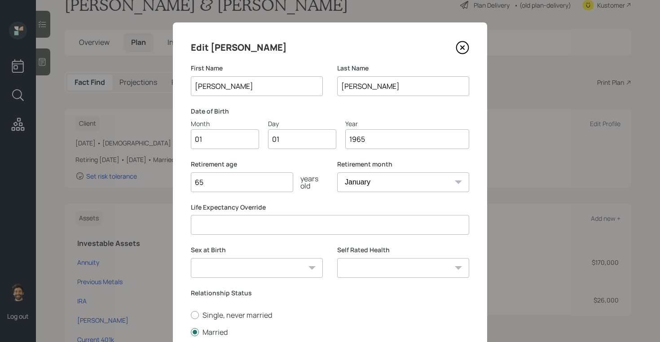
click at [220, 142] on input "01" at bounding box center [225, 139] width 68 height 20
type input "09"
type input "03"
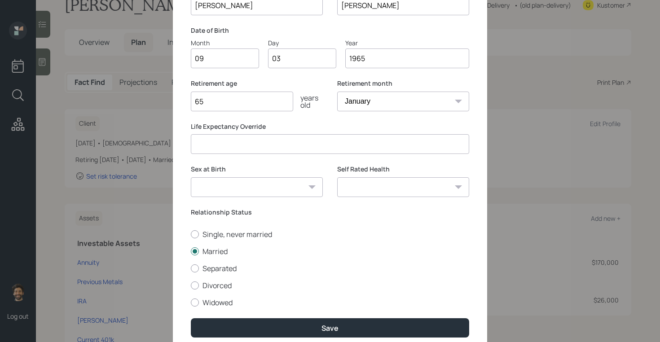
scroll to position [117, 0]
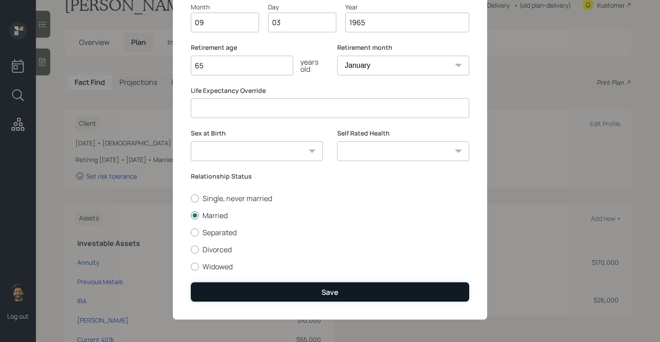
click at [230, 284] on button "Save" at bounding box center [330, 291] width 278 height 19
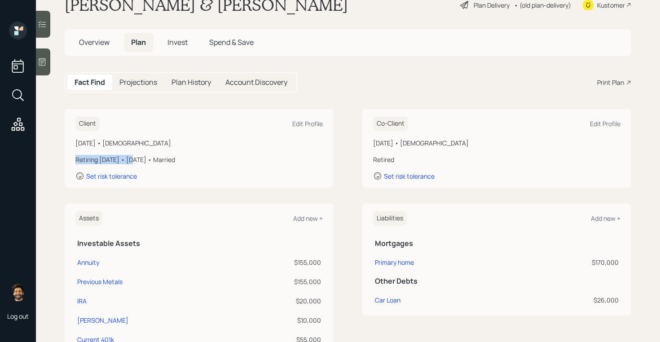
drag, startPoint x: 77, startPoint y: 161, endPoint x: 128, endPoint y: 161, distance: 51.6
click at [128, 161] on div "Retiring in 5 years • January 2030 • Married" at bounding box center [198, 159] width 247 height 9
click at [299, 123] on div "Edit Profile" at bounding box center [307, 123] width 31 height 9
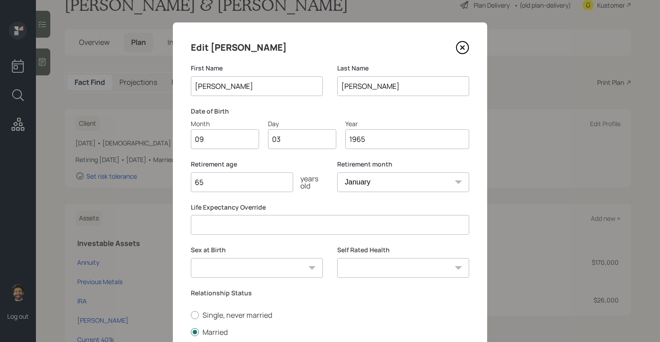
click at [223, 173] on input "65" at bounding box center [242, 182] width 102 height 20
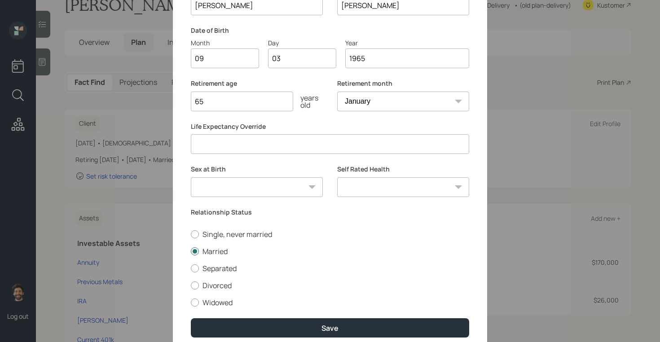
scroll to position [117, 0]
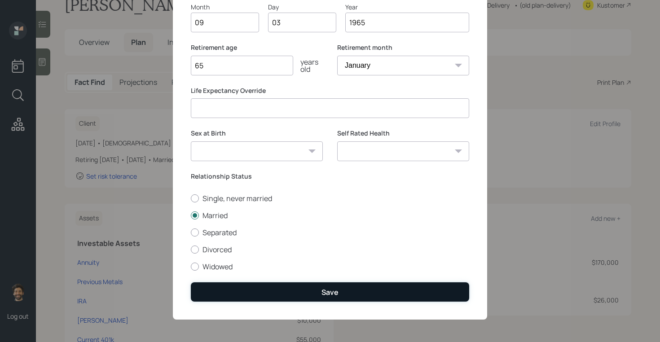
click at [205, 291] on button "Save" at bounding box center [330, 291] width 278 height 19
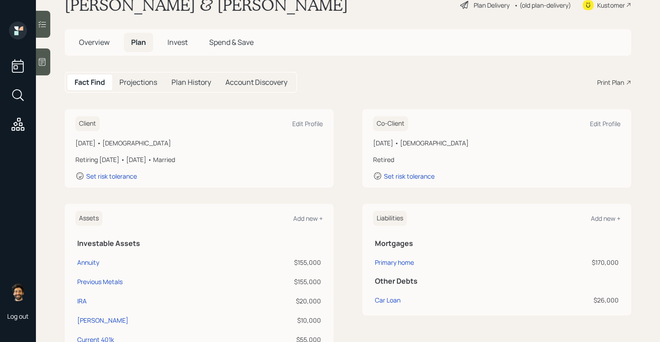
scroll to position [11, 0]
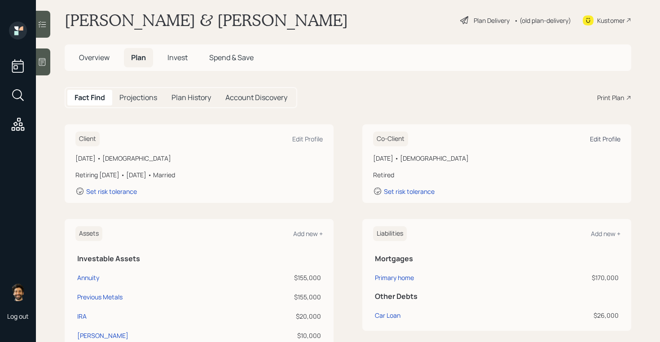
click at [606, 141] on div "Edit Profile" at bounding box center [605, 139] width 31 height 9
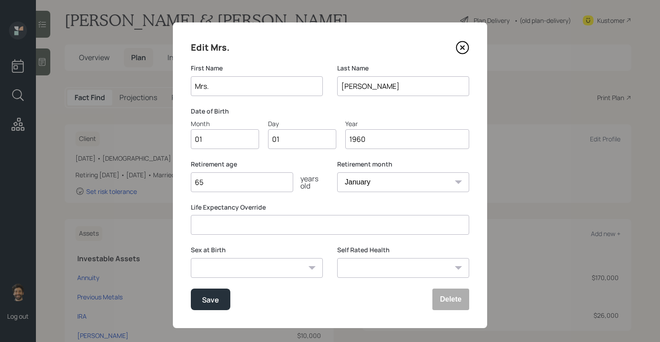
click at [230, 81] on input "Mrs." at bounding box center [257, 86] width 132 height 20
type input "Evelyn"
click at [210, 146] on input "01" at bounding box center [225, 139] width 68 height 20
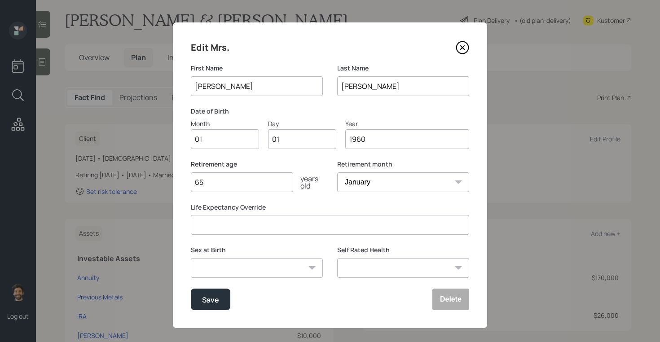
click at [210, 146] on input "01" at bounding box center [225, 139] width 68 height 20
type input "10"
type input "1965"
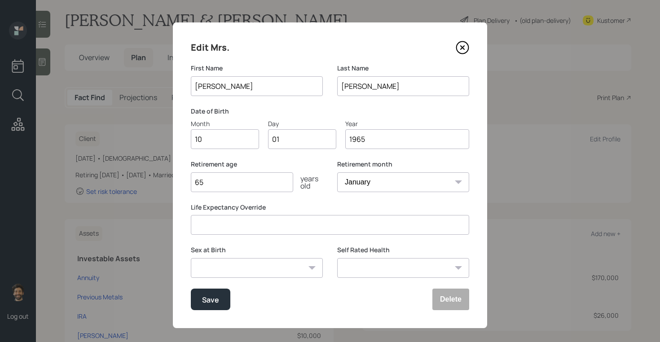
click at [286, 134] on input "01" at bounding box center [302, 139] width 68 height 20
type input "0"
type input "15"
click at [218, 300] on div "Save" at bounding box center [210, 299] width 17 height 12
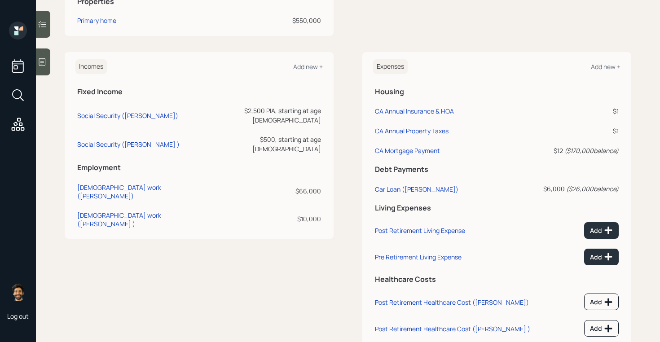
scroll to position [402, 0]
click at [309, 187] on div "$66,000" at bounding box center [260, 191] width 121 height 9
click at [309, 214] on div "$10,000" at bounding box center [260, 218] width 121 height 9
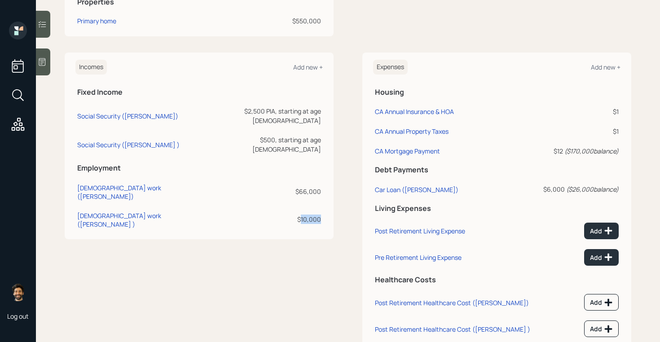
click at [309, 214] on div "$10,000" at bounding box center [260, 218] width 121 height 9
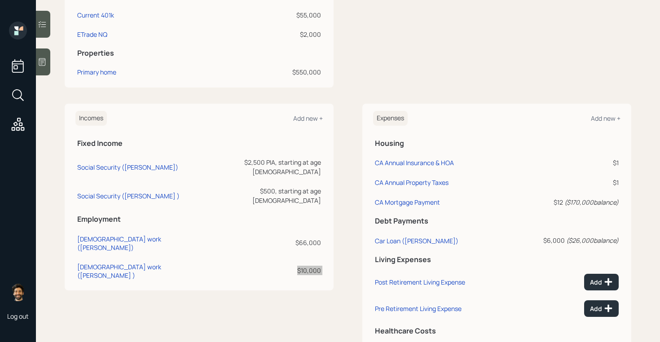
scroll to position [347, 0]
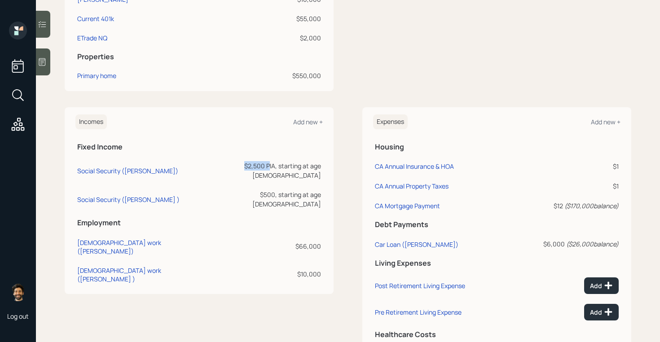
drag, startPoint x: 237, startPoint y: 167, endPoint x: 262, endPoint y: 167, distance: 24.2
click at [262, 167] on div "$2,500 PIA, starting at age 65" at bounding box center [260, 170] width 121 height 19
drag, startPoint x: 267, startPoint y: 187, endPoint x: 249, endPoint y: 187, distance: 18.4
click at [249, 190] on div "$500, starting at age 62" at bounding box center [260, 199] width 121 height 19
click at [44, 63] on icon at bounding box center [42, 61] width 9 height 9
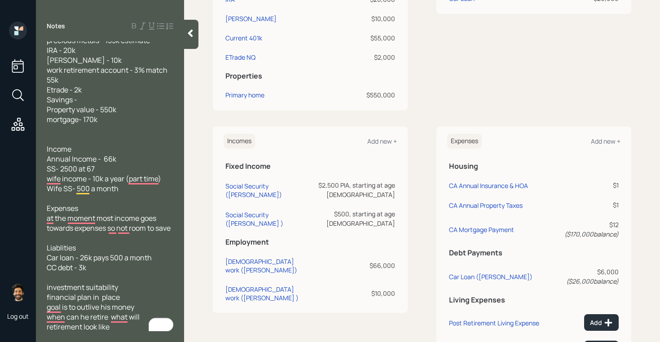
scroll to position [105, 0]
click at [196, 36] on div at bounding box center [191, 34] width 14 height 29
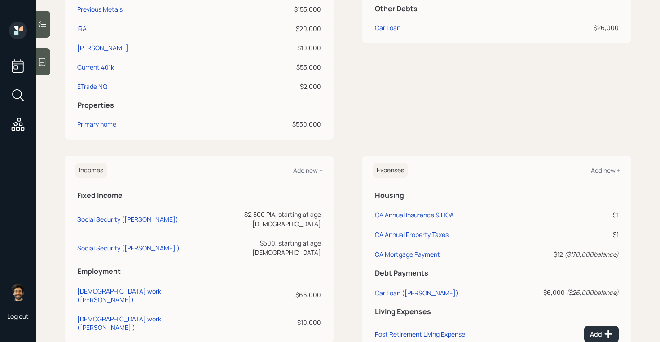
scroll to position [293, 0]
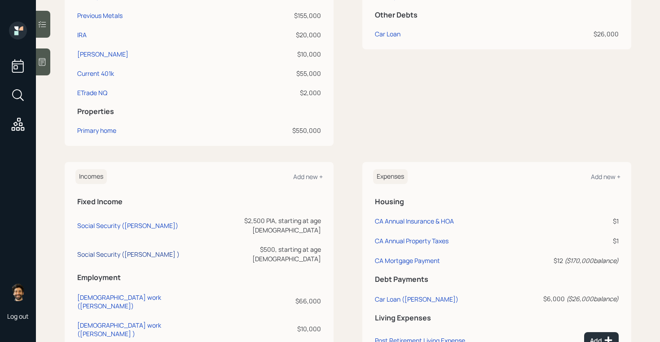
click at [125, 250] on div "Social Security (Evelyn )" at bounding box center [128, 254] width 102 height 9
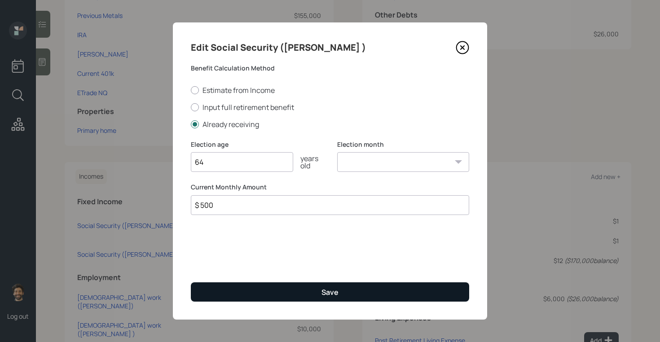
type input "64"
click at [220, 290] on button "Save" at bounding box center [330, 291] width 278 height 19
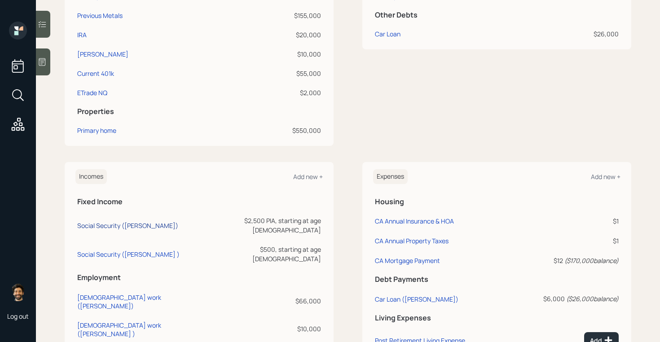
click at [94, 221] on div "Social Security (Lee)" at bounding box center [127, 225] width 101 height 9
select select "12"
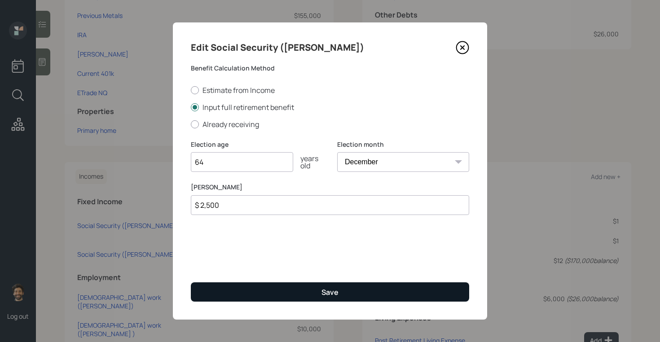
type input "64"
click at [202, 301] on button "Save" at bounding box center [330, 291] width 278 height 19
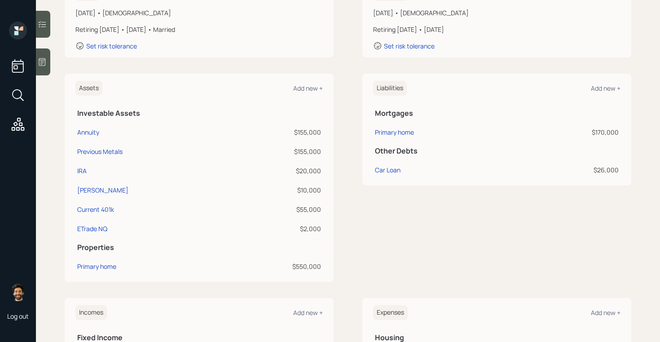
scroll to position [156, 0]
click at [84, 114] on h5 "Investable Assets" at bounding box center [199, 113] width 244 height 9
click at [297, 130] on div "$155,000" at bounding box center [277, 132] width 88 height 9
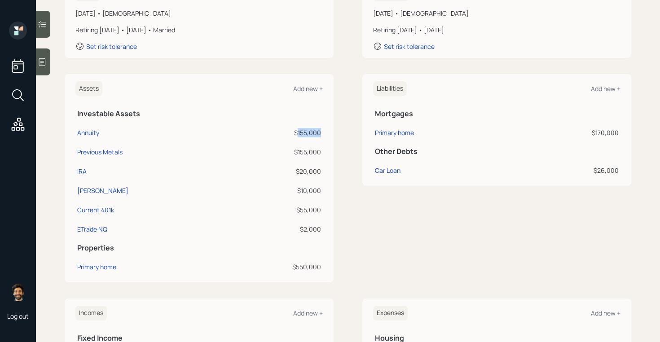
click at [297, 130] on div "$155,000" at bounding box center [277, 132] width 88 height 9
click at [87, 135] on div "Annuity" at bounding box center [88, 132] width 22 height 9
select select "taxable"
select select "balanced"
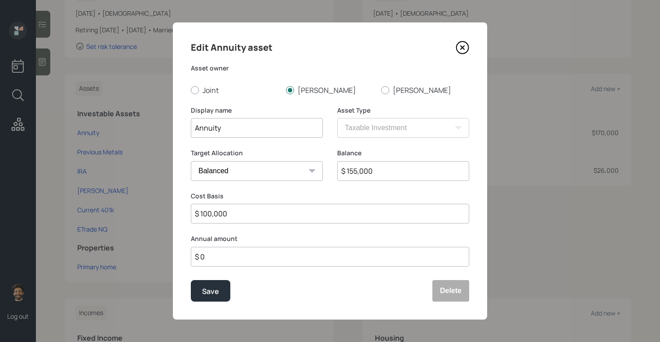
click at [260, 130] on input "Annuity" at bounding box center [257, 128] width 132 height 20
type input "Annuity (Off Surrender in March)"
click at [199, 294] on button "Save" at bounding box center [210, 291] width 39 height 22
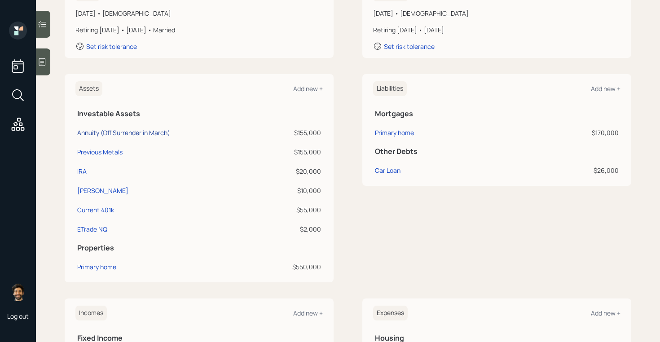
click at [146, 131] on div "Annuity (Off Surrender in March)" at bounding box center [123, 132] width 93 height 9
select select "taxable"
select select "balanced"
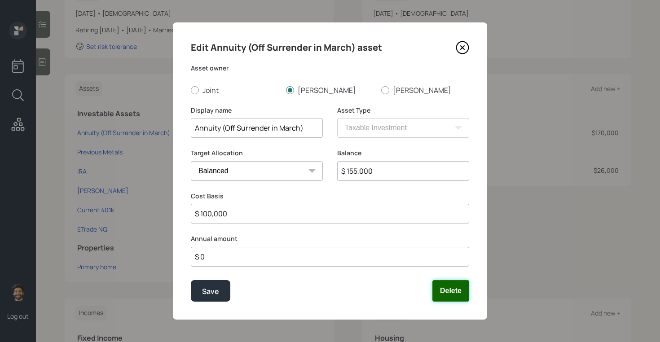
click at [452, 285] on button "Delete" at bounding box center [450, 291] width 37 height 22
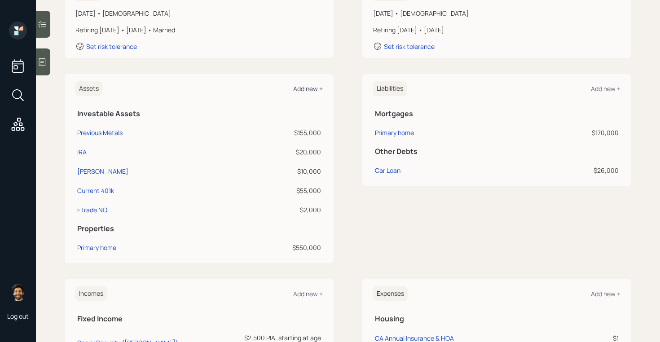
click at [310, 84] on div "Add new +" at bounding box center [308, 88] width 30 height 9
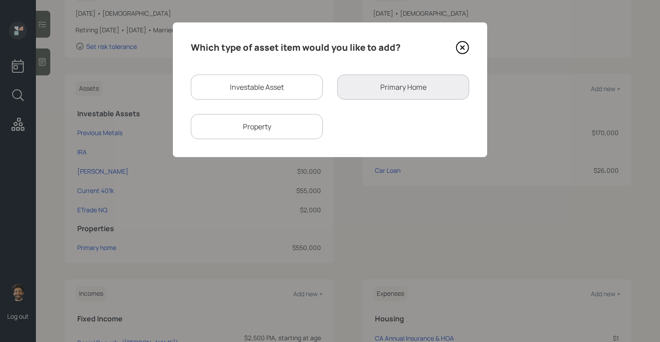
click at [226, 95] on div "Investable Asset" at bounding box center [257, 86] width 132 height 25
select select "taxable"
select select "balanced"
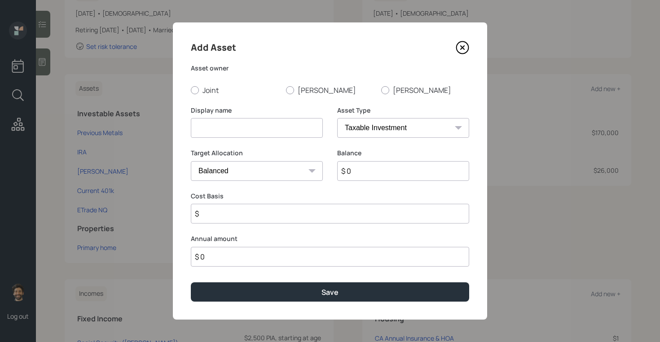
click at [218, 123] on input at bounding box center [257, 128] width 132 height 20
type input "Annuity IRA"
click at [297, 89] on label "Lee" at bounding box center [330, 90] width 88 height 10
click at [286, 90] on input "Lee" at bounding box center [285, 90] width 0 height 0
radio input "true"
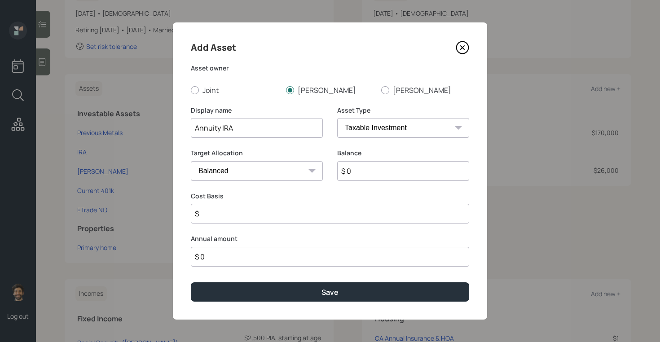
click at [372, 118] on select "SEP IRA IRA Roth IRA 401(k) Roth 401(k) 403(b) Roth 403(b) 457(b) Roth 457(b) H…" at bounding box center [403, 128] width 132 height 20
select select "ira"
click at [337, 118] on select "SEP IRA IRA Roth IRA 401(k) Roth 401(k) 403(b) Roth 403(b) 457(b) Roth 457(b) H…" at bounding box center [403, 128] width 132 height 20
type input "$"
click at [365, 170] on input "$ 0" at bounding box center [403, 171] width 132 height 20
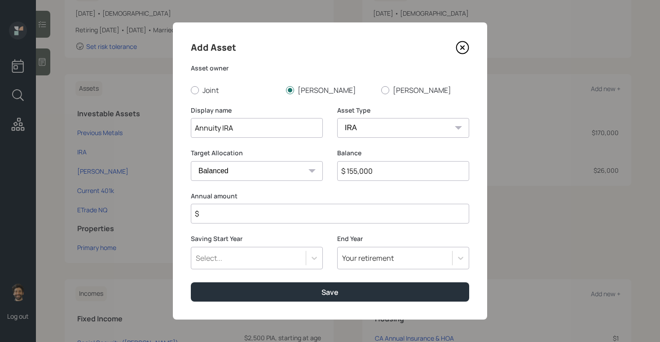
type input "$ 155,000"
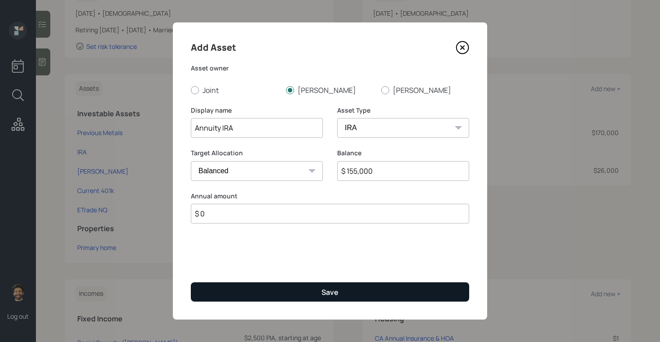
type input "$ 0"
click at [293, 290] on button "Save" at bounding box center [330, 291] width 278 height 19
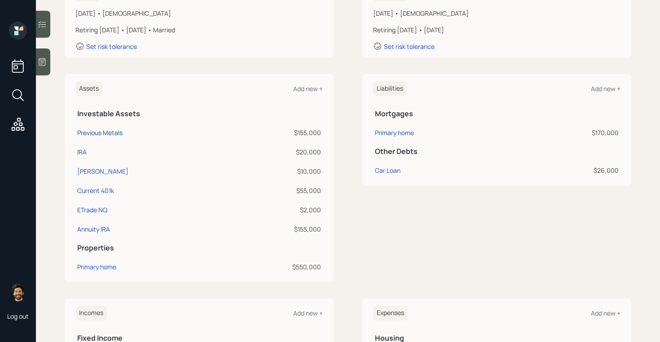
click at [103, 132] on div "Previous Metals" at bounding box center [99, 132] width 45 height 9
select select "taxable"
select select "balanced"
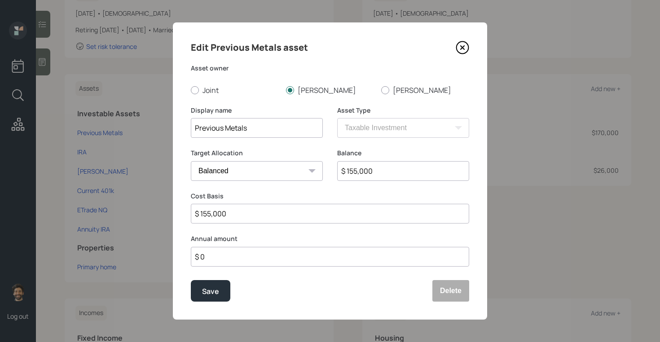
click at [374, 167] on input "$ 155,000" at bounding box center [403, 171] width 132 height 20
type input "$ 170,000"
click at [468, 280] on div "Edit Previous Metals asset Asset owner Joint Lee Evelyn Display name Previous M…" at bounding box center [330, 170] width 314 height 297
click at [450, 291] on button "Delete" at bounding box center [450, 291] width 37 height 22
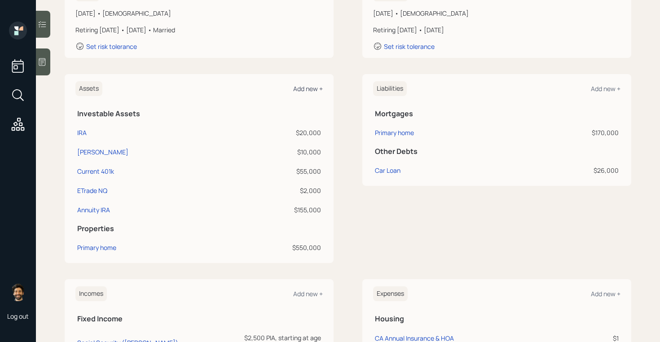
click at [306, 87] on div "Add new +" at bounding box center [308, 88] width 30 height 9
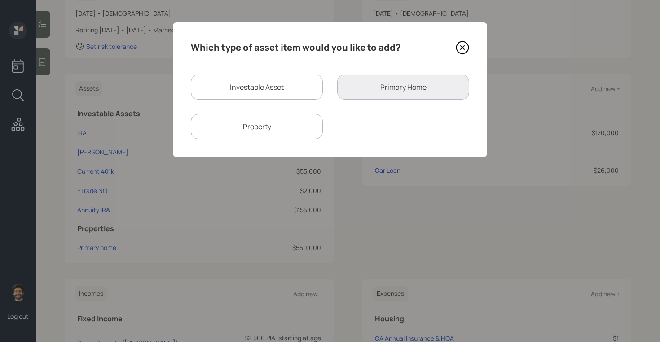
click at [286, 84] on div "Investable Asset" at bounding box center [257, 86] width 132 height 25
select select "taxable"
select select "balanced"
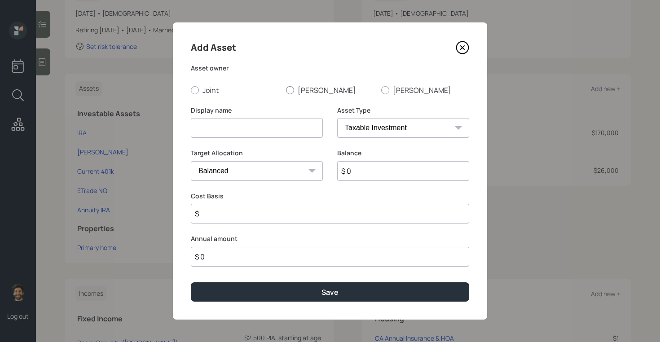
click at [297, 93] on label "Lee" at bounding box center [330, 90] width 88 height 10
click at [286, 90] on input "Lee" at bounding box center [285, 90] width 0 height 0
radio input "true"
click at [245, 126] on input at bounding box center [257, 128] width 132 height 20
type input "P"
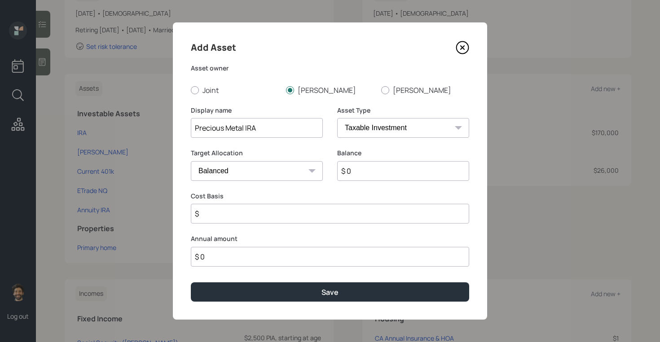
type input "Precious Metal IRA"
click at [369, 175] on input "$ 0" at bounding box center [403, 171] width 132 height 20
type input "$ 170,000"
click at [358, 125] on select "SEP IRA IRA Roth IRA 401(k) Roth 401(k) 403(b) Roth 403(b) 457(b) Roth 457(b) H…" at bounding box center [403, 128] width 132 height 20
select select "ira"
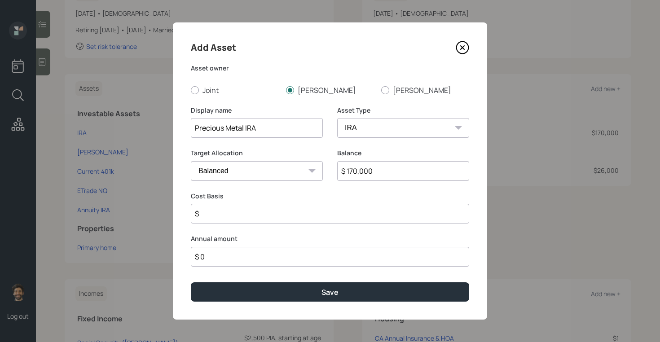
click at [337, 118] on select "SEP IRA IRA Roth IRA 401(k) Roth 401(k) 403(b) Roth 403(b) 457(b) Roth 457(b) H…" at bounding box center [403, 128] width 132 height 20
click at [213, 215] on input "$" at bounding box center [330, 214] width 278 height 20
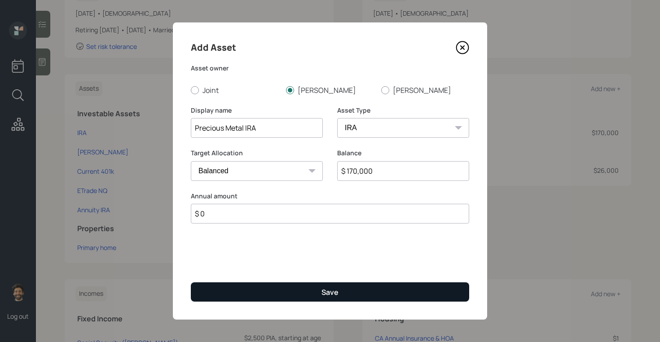
type input "$ 0"
click at [223, 282] on button "Save" at bounding box center [330, 291] width 278 height 19
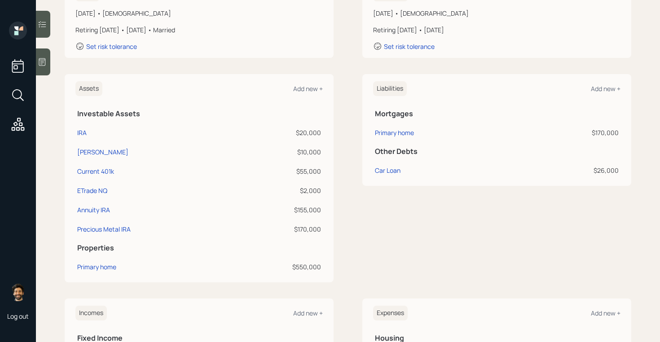
click at [308, 131] on div "$20,000" at bounding box center [278, 132] width 86 height 9
click at [304, 130] on div "$20,000" at bounding box center [278, 132] width 86 height 9
drag, startPoint x: 297, startPoint y: 131, endPoint x: 329, endPoint y: 133, distance: 32.4
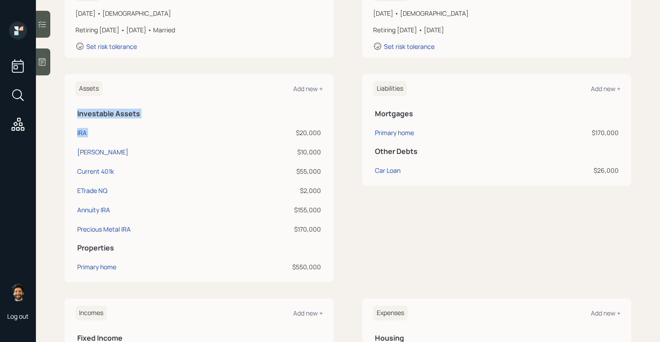
click at [329, 133] on div "Assets Add new + Investable Assets IRA $20,000 Roth IRA $10,000 Current 401k $5…" at bounding box center [199, 178] width 269 height 208
click at [293, 152] on div "$10,000" at bounding box center [278, 151] width 86 height 9
drag, startPoint x: 297, startPoint y: 152, endPoint x: 326, endPoint y: 153, distance: 28.7
click at [326, 153] on div "Assets Add new + Investable Assets IRA $20,000 Roth IRA $10,000 Current 401k $5…" at bounding box center [199, 178] width 269 height 208
click at [308, 169] on div "$55,000" at bounding box center [278, 170] width 86 height 9
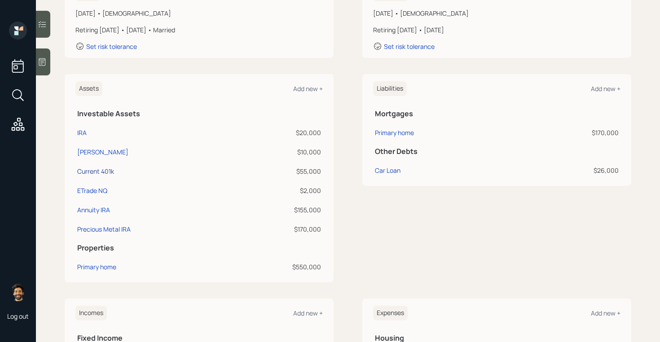
click at [104, 170] on div "Current 401k" at bounding box center [95, 170] width 37 height 9
select select "company_sponsored"
select select "balanced"
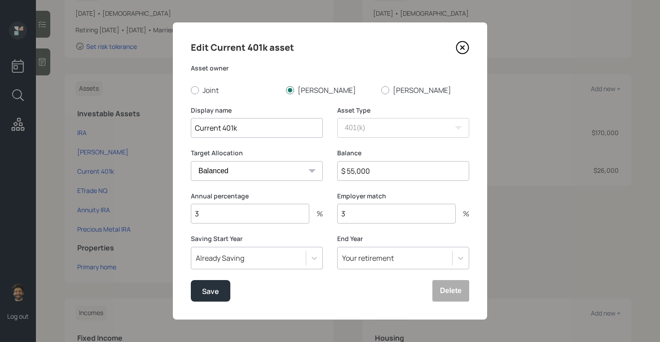
click at [220, 210] on input "3" at bounding box center [250, 214] width 118 height 20
type input "10"
click at [202, 282] on button "Save" at bounding box center [210, 291] width 39 height 22
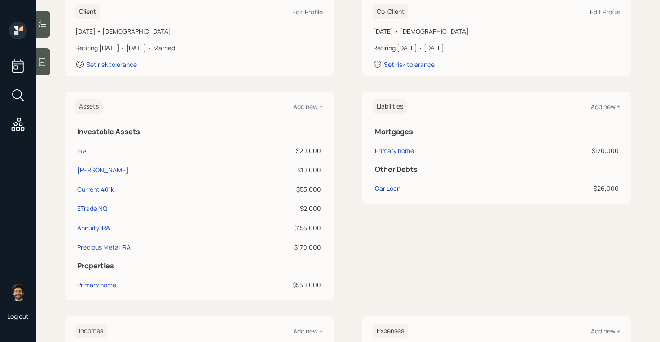
scroll to position [135, 0]
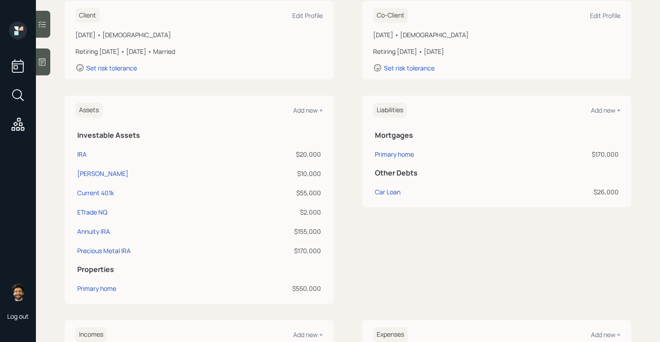
click at [316, 182] on td "$55,000" at bounding box center [277, 191] width 89 height 19
drag, startPoint x: 321, startPoint y: 152, endPoint x: 291, endPoint y: 148, distance: 29.9
click at [291, 148] on td "$20,000" at bounding box center [277, 152] width 89 height 19
click at [83, 174] on div "Roth IRA" at bounding box center [102, 173] width 51 height 9
select select "roth_ira"
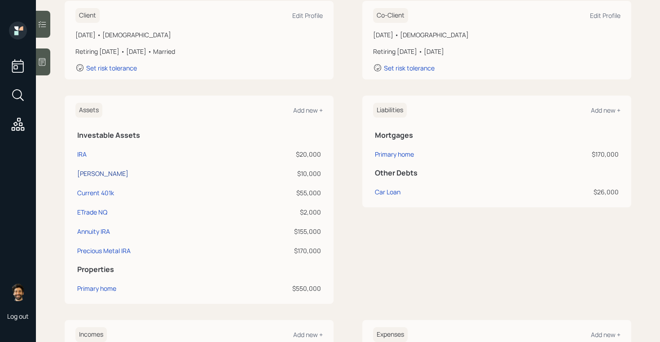
select select "balanced"
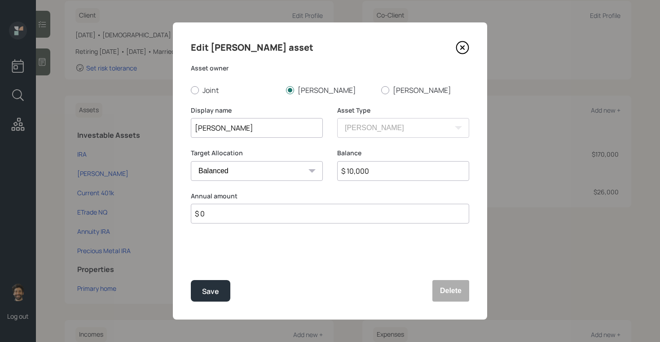
click at [358, 168] on input "$ 10,000" at bounding box center [403, 171] width 132 height 20
type input "$ 22,000"
click at [206, 288] on div "Save" at bounding box center [210, 291] width 17 height 12
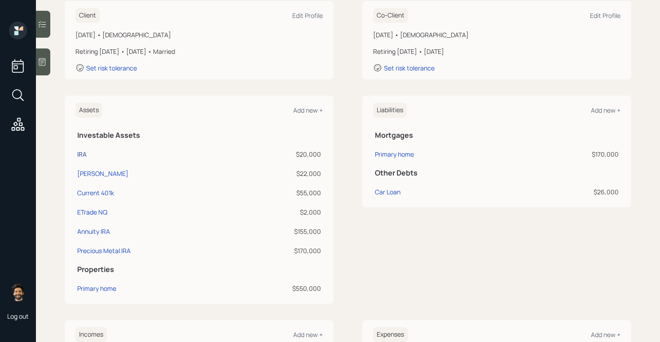
click at [81, 153] on div "IRA" at bounding box center [81, 153] width 9 height 9
select select "ira"
select select "balanced"
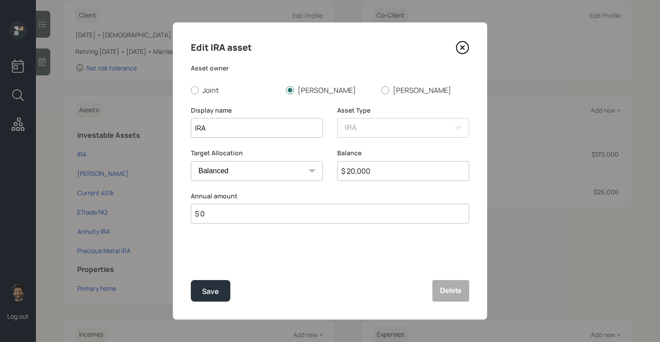
click at [361, 168] on input "$ 20,000" at bounding box center [403, 171] width 132 height 20
click at [445, 289] on button "Delete" at bounding box center [450, 291] width 37 height 22
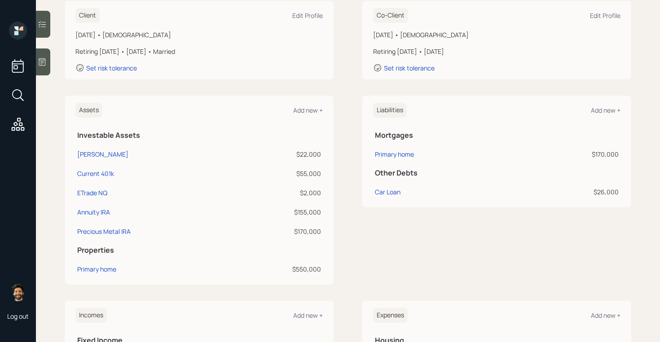
click at [303, 155] on div "$22,000" at bounding box center [278, 153] width 86 height 9
click at [318, 174] on div "$55,000" at bounding box center [278, 173] width 86 height 9
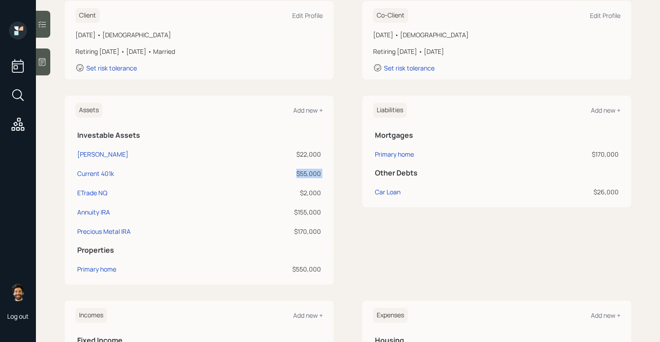
click at [318, 174] on div "$55,000" at bounding box center [278, 173] width 86 height 9
click at [311, 194] on div "$2,000" at bounding box center [278, 192] width 86 height 9
click at [101, 192] on div "ETrade NQ" at bounding box center [92, 192] width 30 height 9
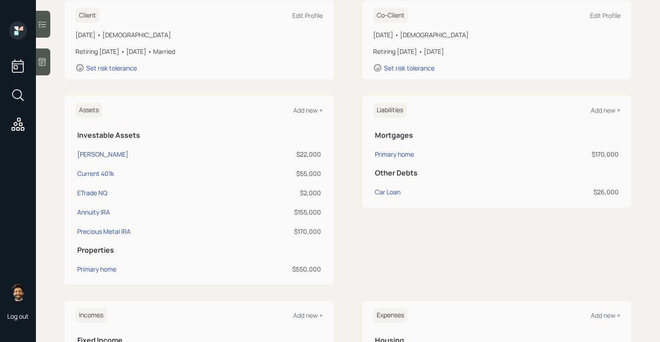
select select "taxable"
select select "balanced"
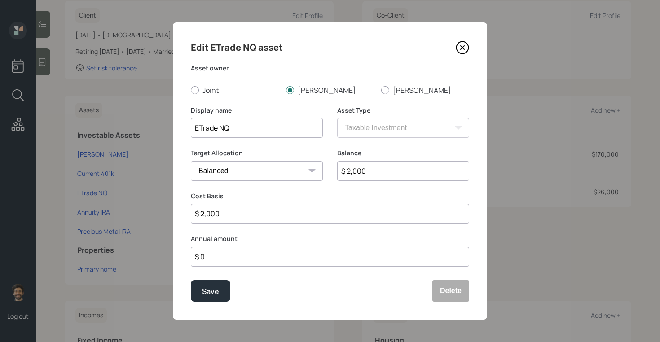
click at [374, 169] on input "$ 2,000" at bounding box center [403, 171] width 132 height 20
type input "$ 2,500"
click at [217, 286] on div "Save" at bounding box center [210, 291] width 17 height 12
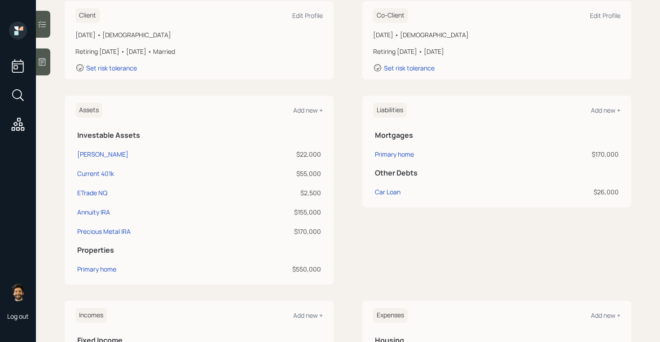
click at [300, 211] on div "$155,000" at bounding box center [278, 211] width 86 height 9
click at [97, 210] on div "Annuity IRA" at bounding box center [93, 211] width 33 height 9
select select "ira"
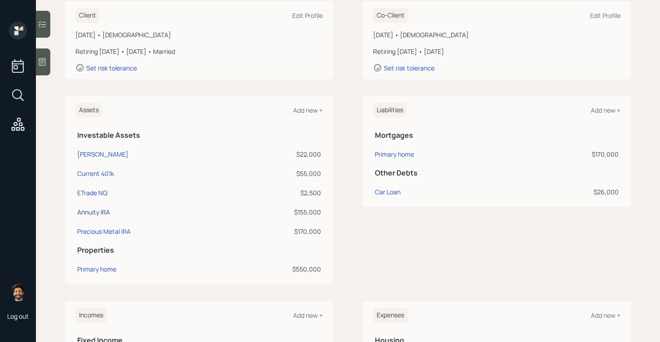
select select "balanced"
click at [87, 210] on div "Annuity IRA" at bounding box center [93, 211] width 33 height 9
select select "ira"
select select "balanced"
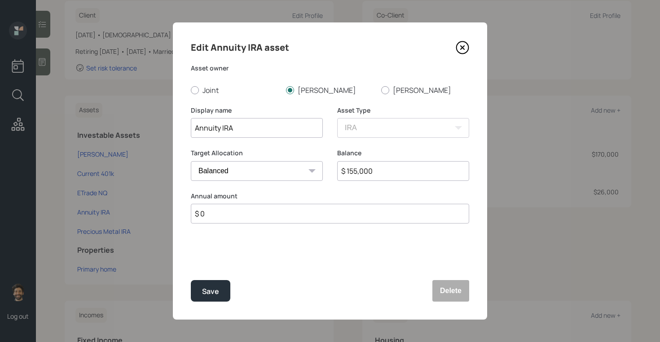
click at [249, 128] on input "Annuity IRA" at bounding box center [257, 128] width 132 height 20
type input "Annuity IRA (Off Surrender in March)"
click at [199, 296] on button "Save" at bounding box center [210, 291] width 39 height 22
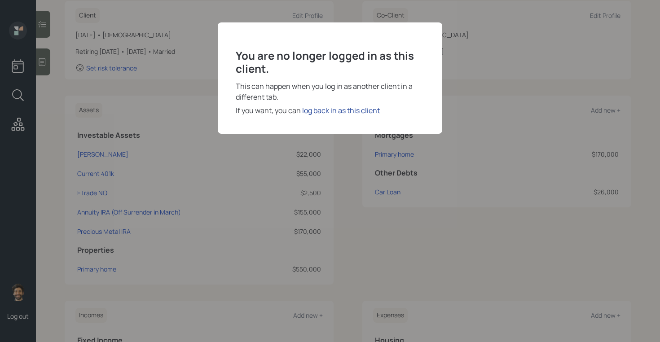
click at [349, 113] on div "log back in as this client" at bounding box center [341, 110] width 78 height 11
